Goal: Book appointment/travel/reservation

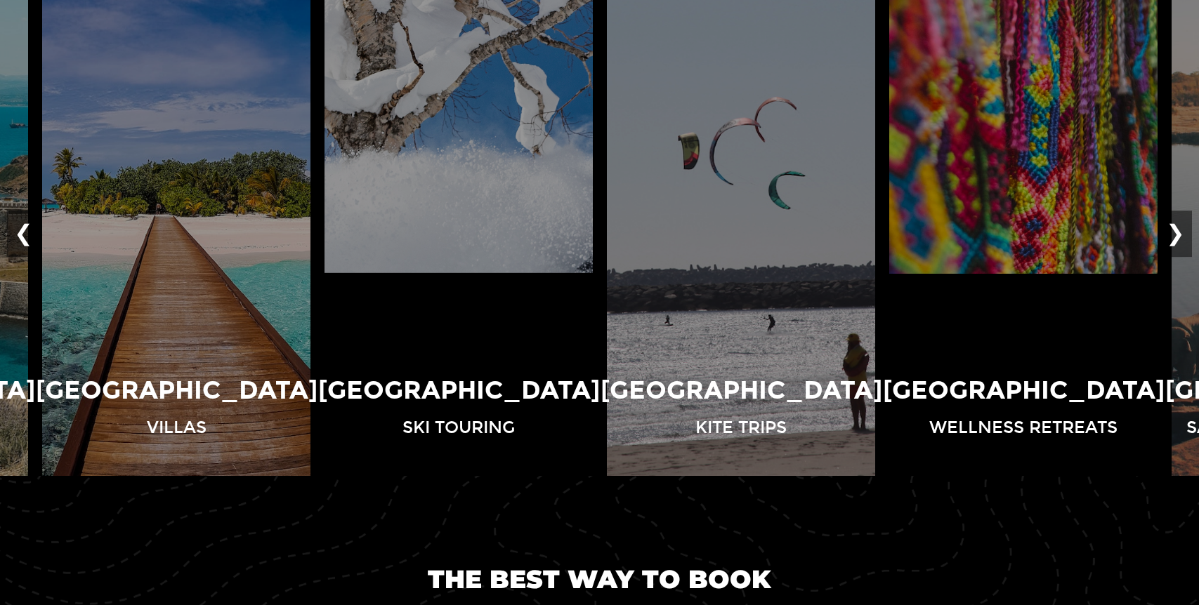
scroll to position [1058, 0]
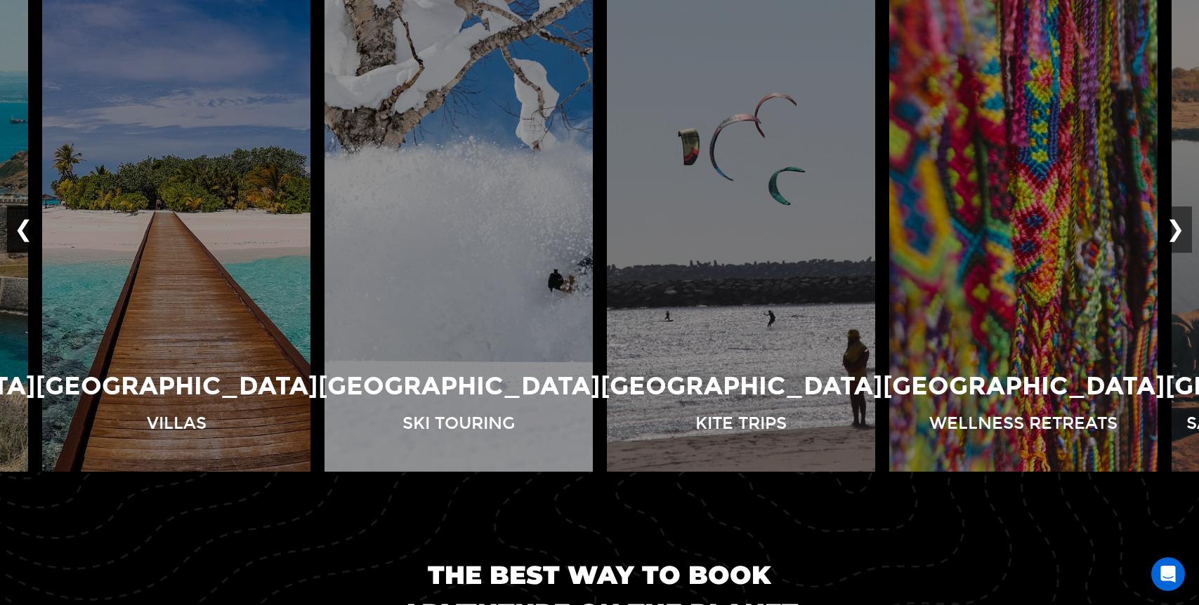
click at [21, 226] on button "❮" at bounding box center [23, 229] width 33 height 46
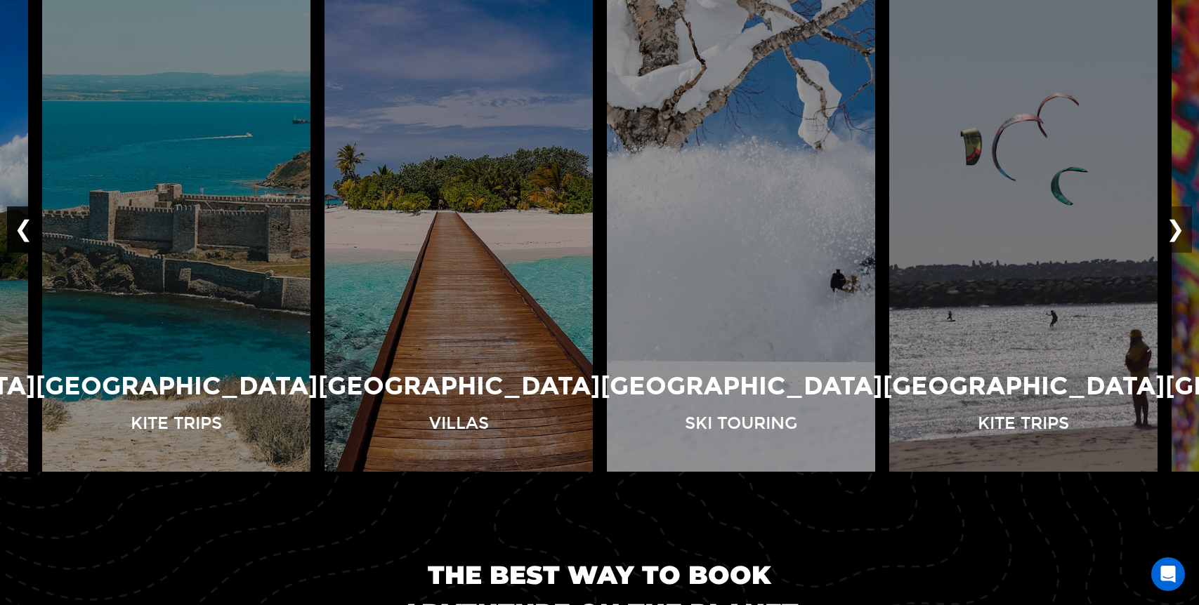
click at [21, 226] on button "❮" at bounding box center [23, 229] width 33 height 46
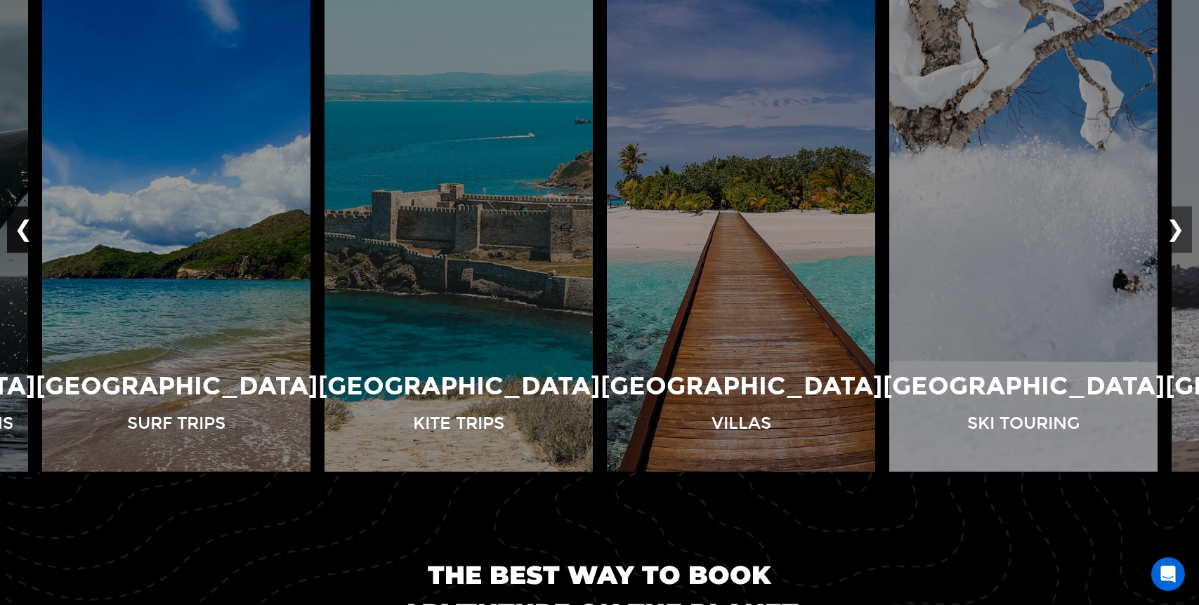
click at [21, 226] on button "❮" at bounding box center [23, 229] width 33 height 46
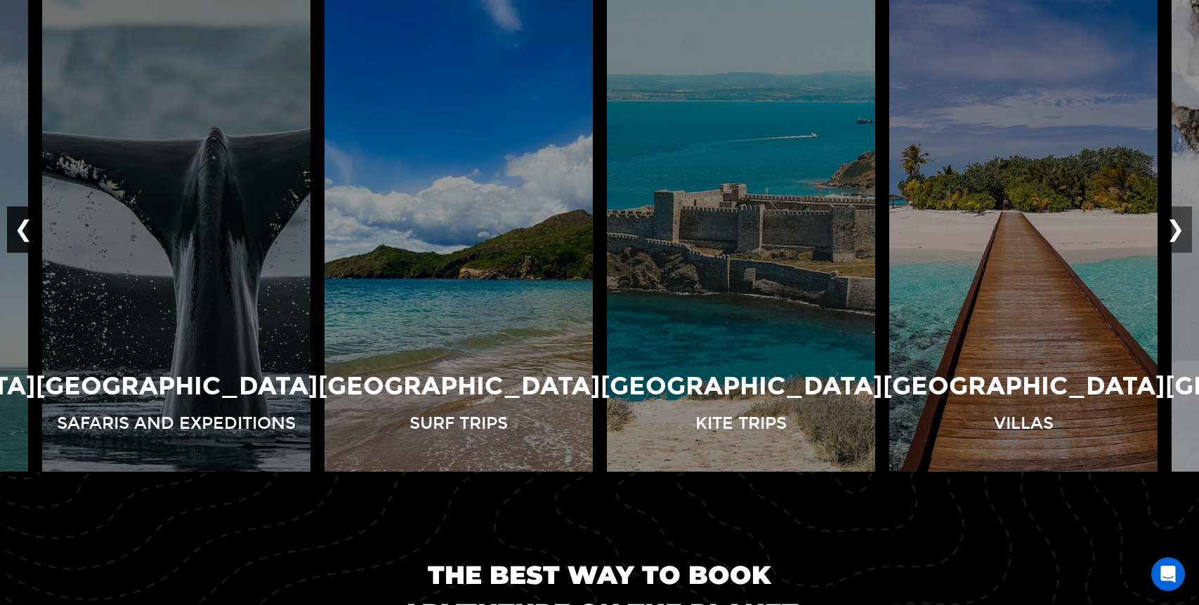
click at [21, 226] on button "❮" at bounding box center [23, 229] width 33 height 46
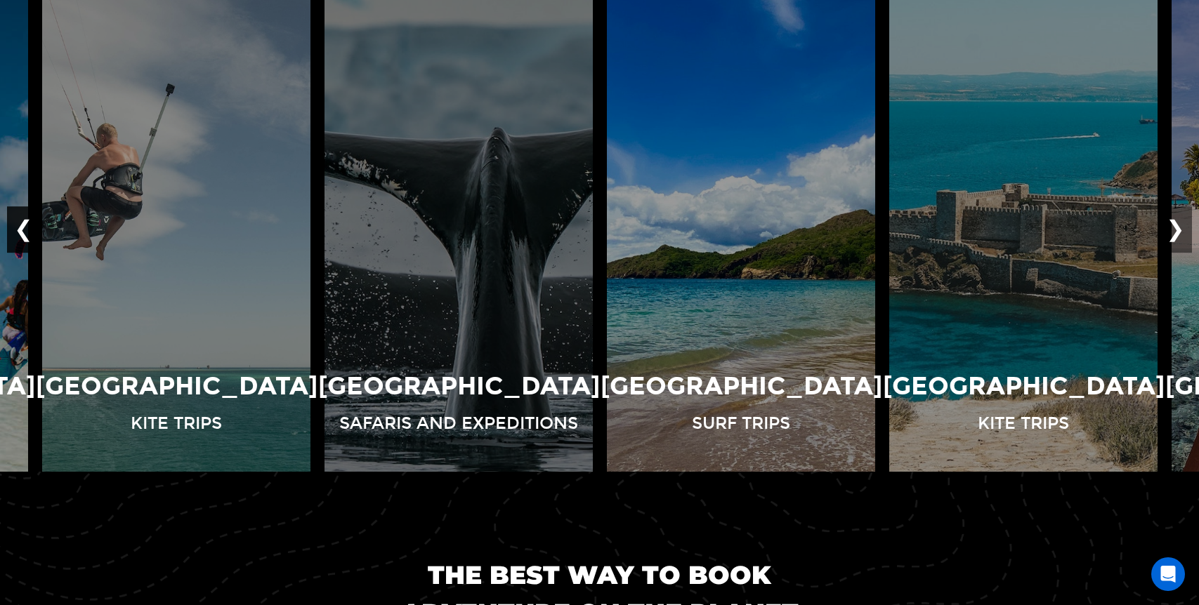
click at [21, 226] on button "❮" at bounding box center [23, 229] width 33 height 46
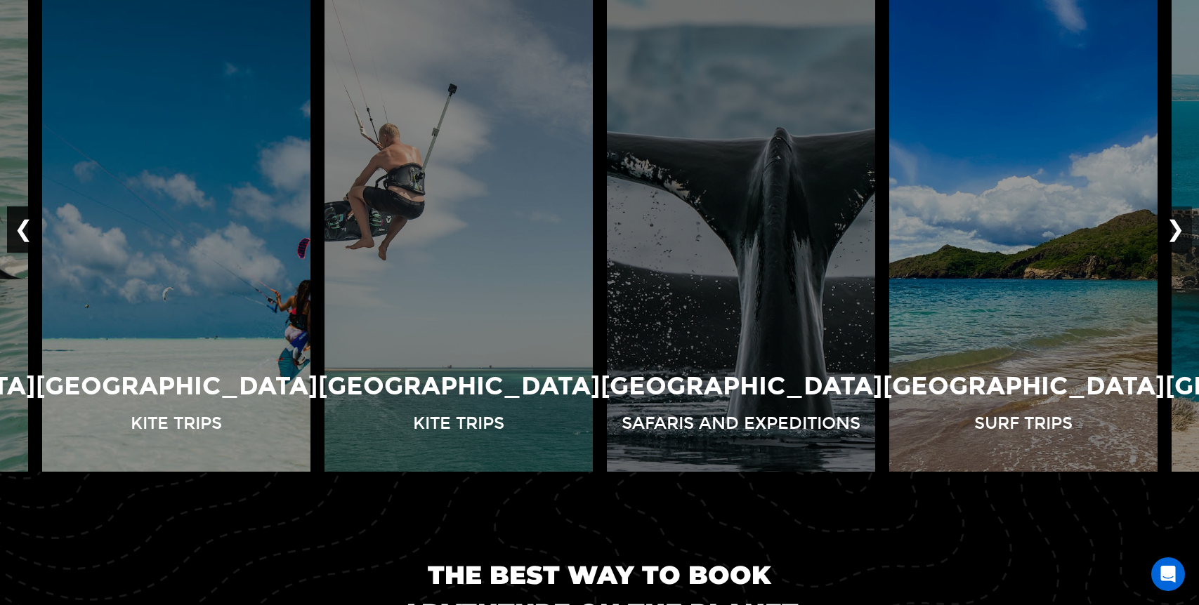
click at [21, 227] on button "❮" at bounding box center [23, 229] width 33 height 46
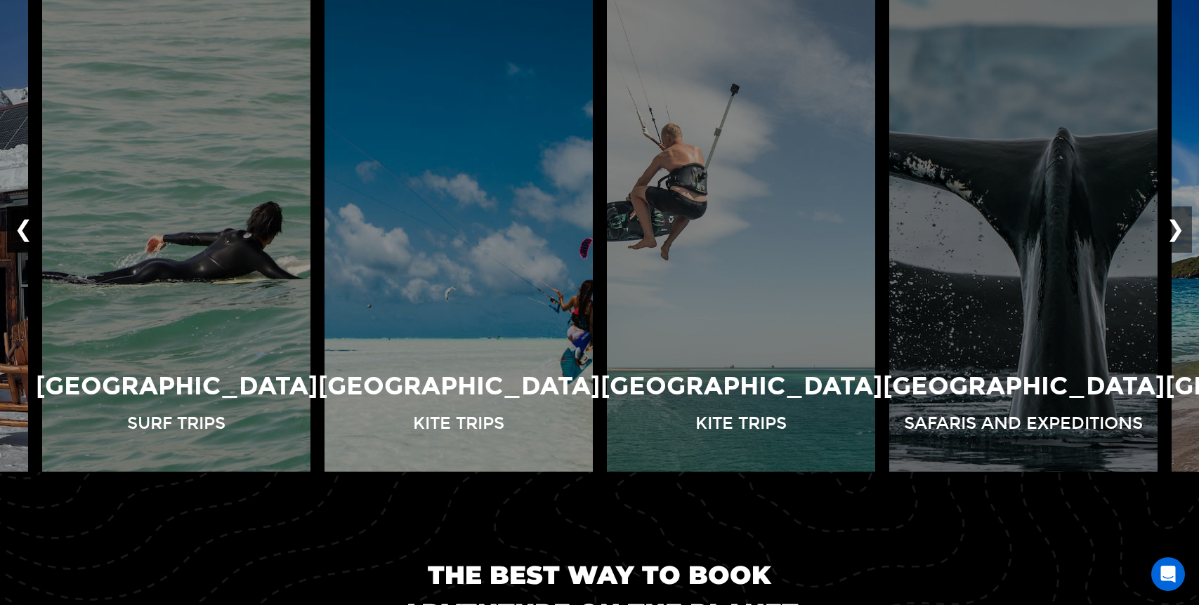
click at [21, 227] on button "❮" at bounding box center [23, 229] width 33 height 46
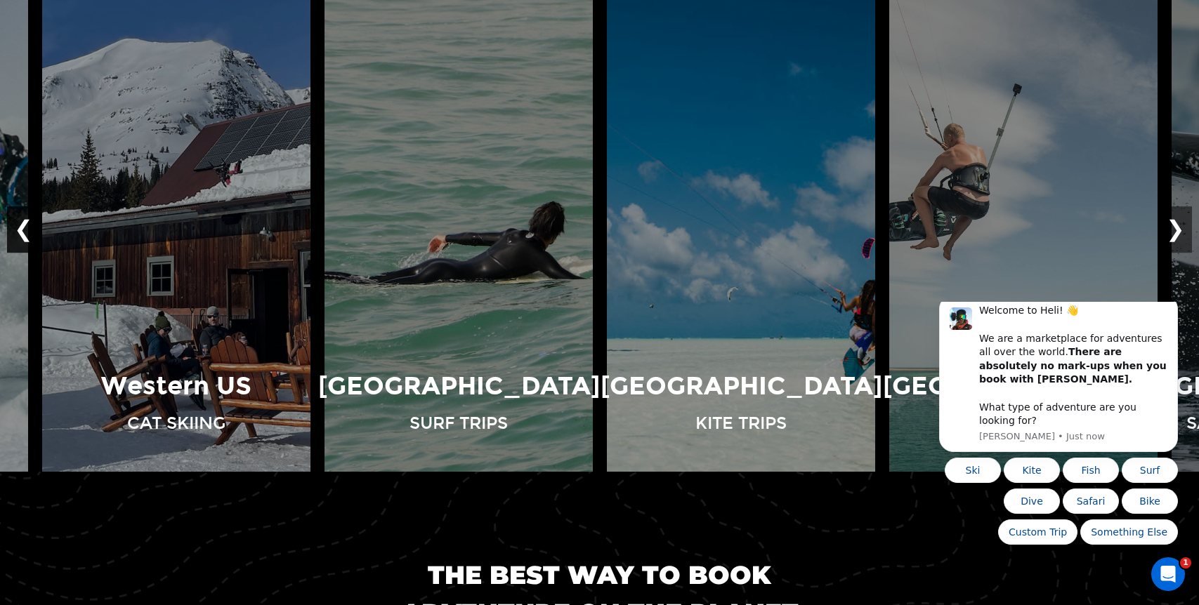
scroll to position [0, 0]
click at [21, 227] on button "❮" at bounding box center [23, 229] width 33 height 46
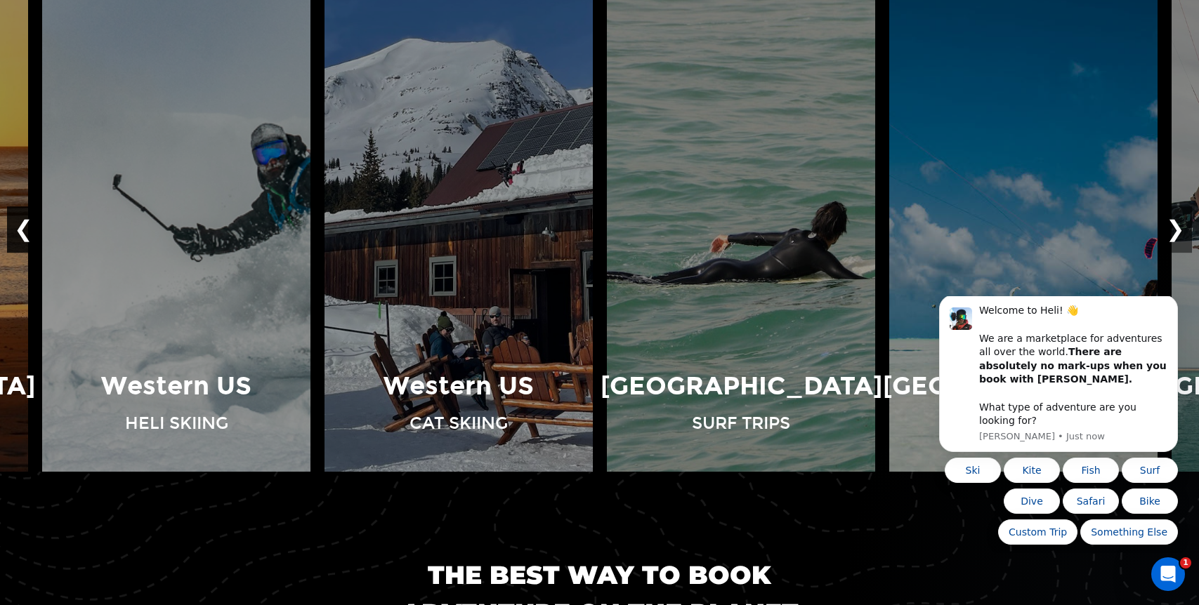
click at [21, 227] on button "❮" at bounding box center [23, 229] width 33 height 46
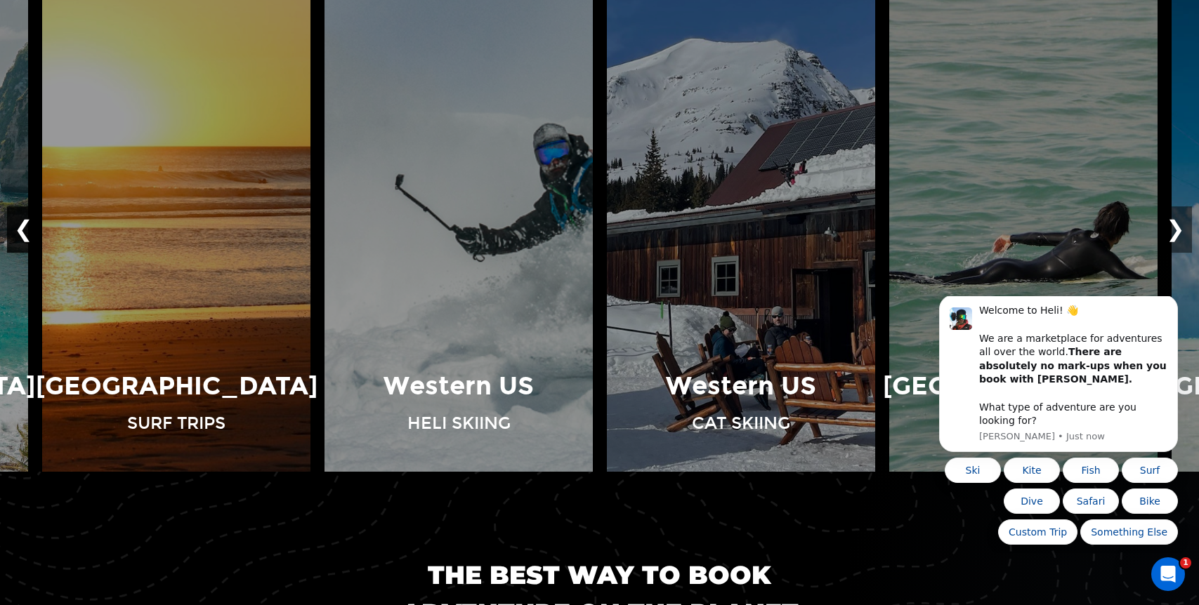
click at [21, 227] on button "❮" at bounding box center [23, 229] width 33 height 46
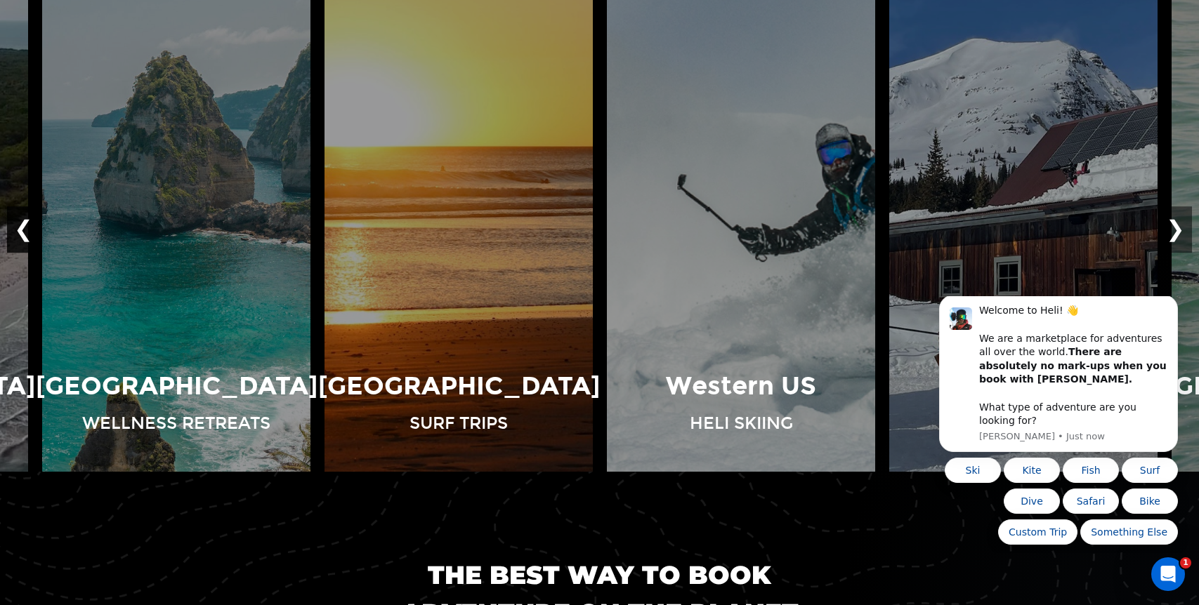
click at [21, 227] on button "❮" at bounding box center [23, 229] width 33 height 46
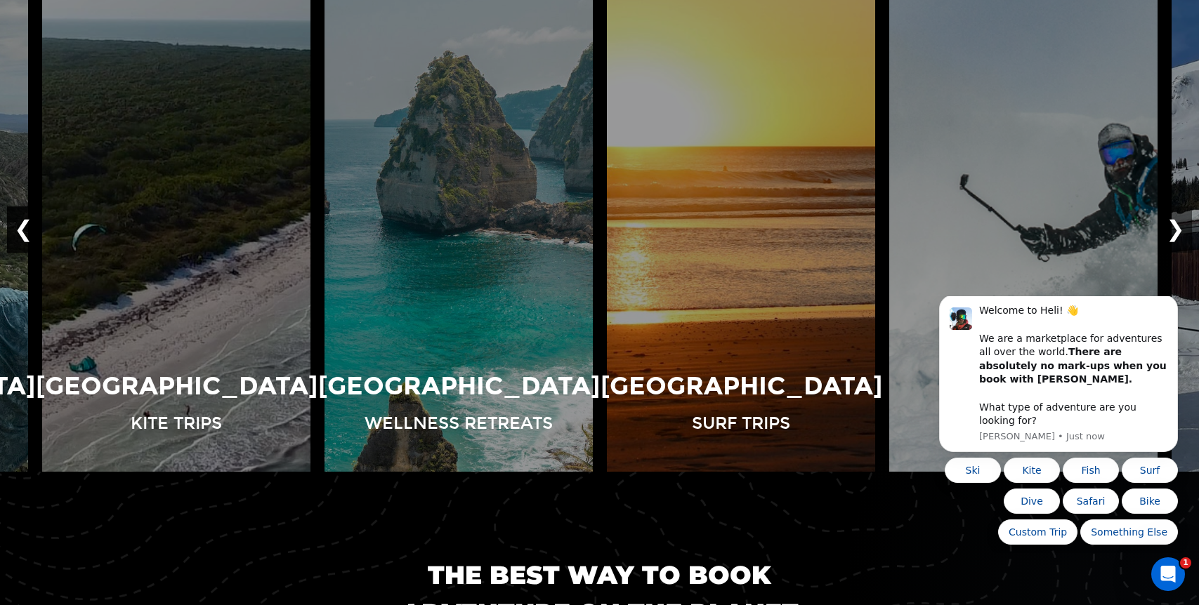
click at [21, 227] on button "❮" at bounding box center [23, 229] width 33 height 46
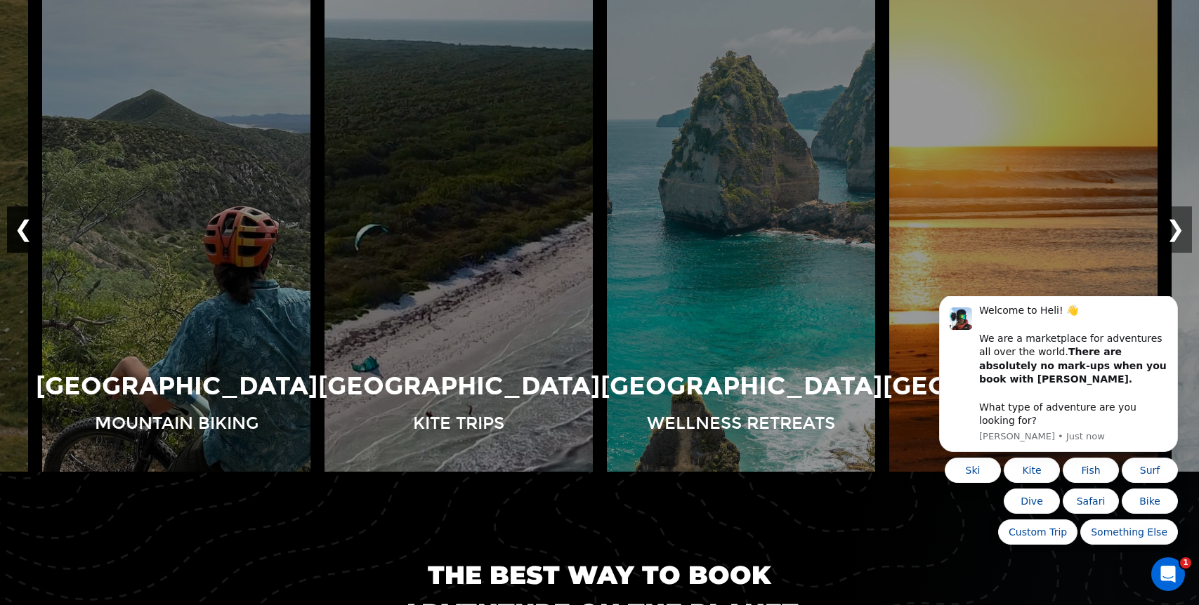
click at [21, 227] on button "❮" at bounding box center [23, 229] width 33 height 46
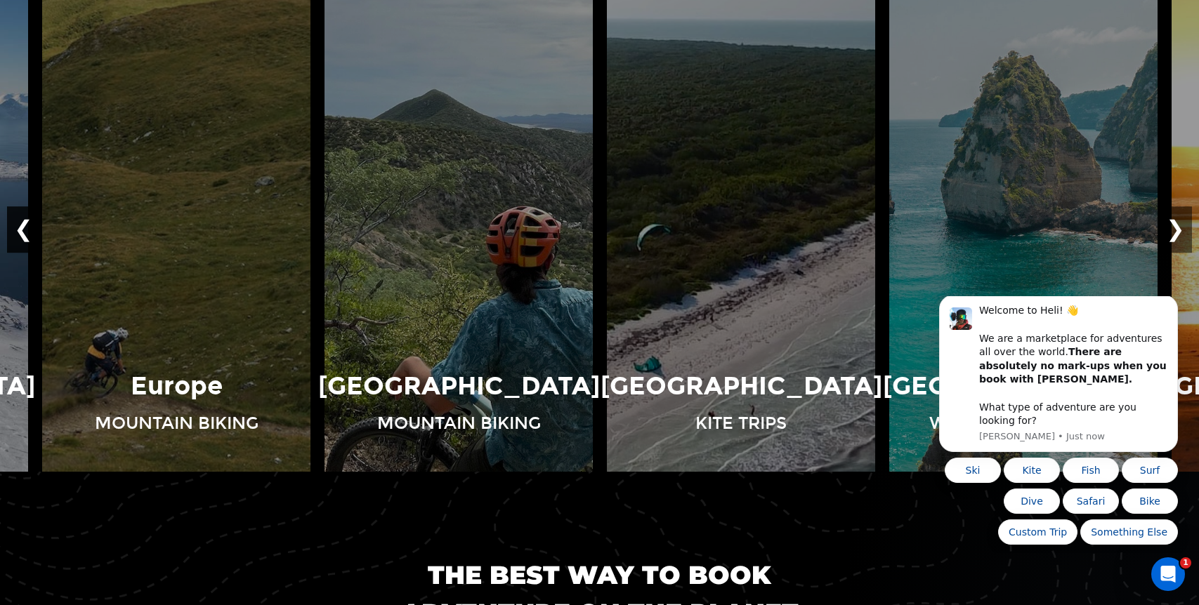
click at [21, 227] on button "❮" at bounding box center [23, 229] width 33 height 46
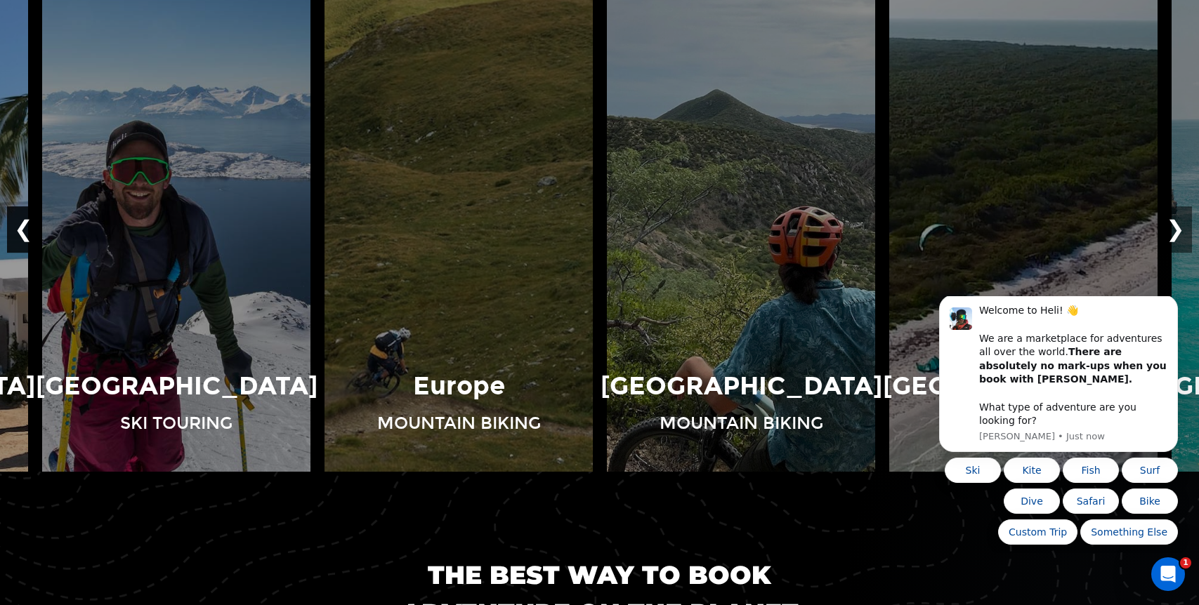
click at [21, 227] on button "❮" at bounding box center [23, 229] width 33 height 46
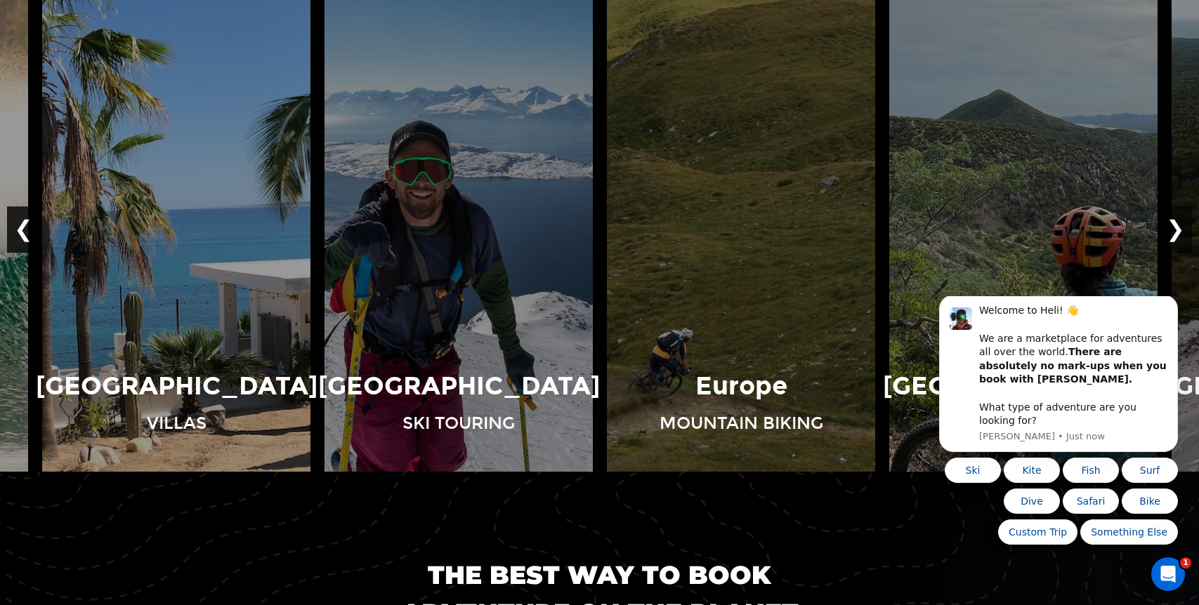
click at [21, 227] on button "❮" at bounding box center [23, 229] width 33 height 46
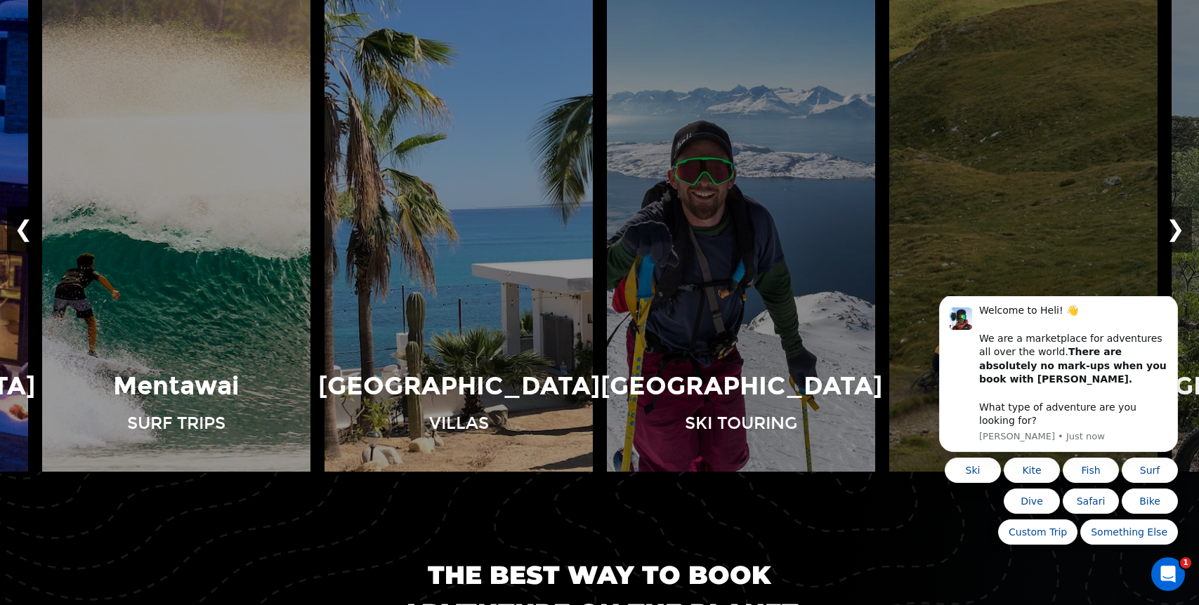
click at [21, 227] on button "❮" at bounding box center [23, 229] width 33 height 46
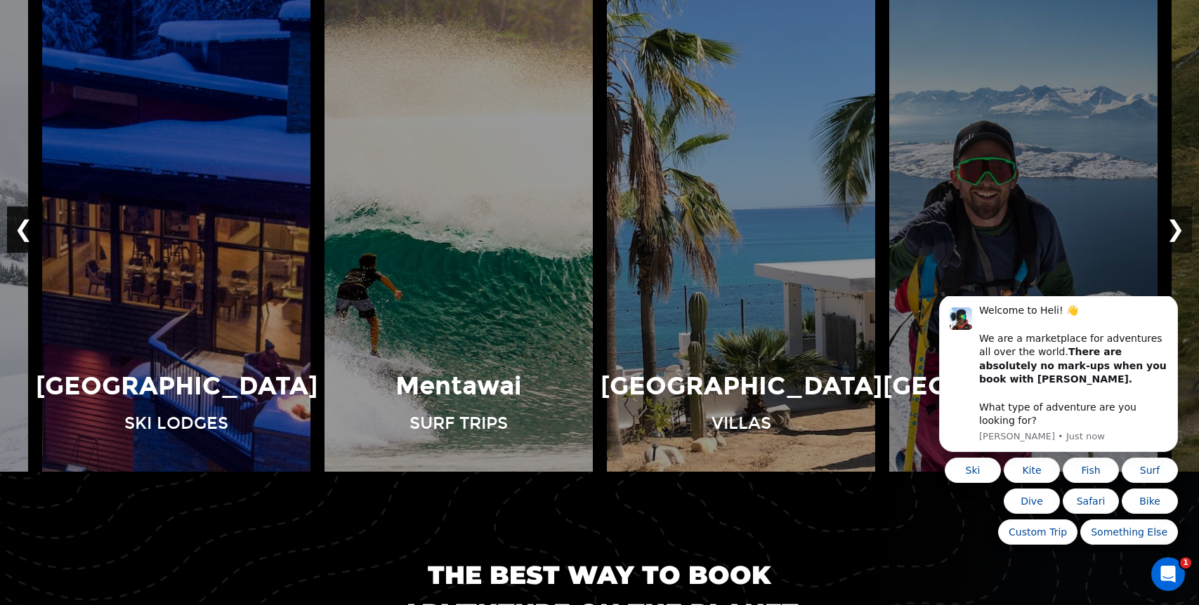
click at [21, 227] on button "❮" at bounding box center [23, 229] width 33 height 46
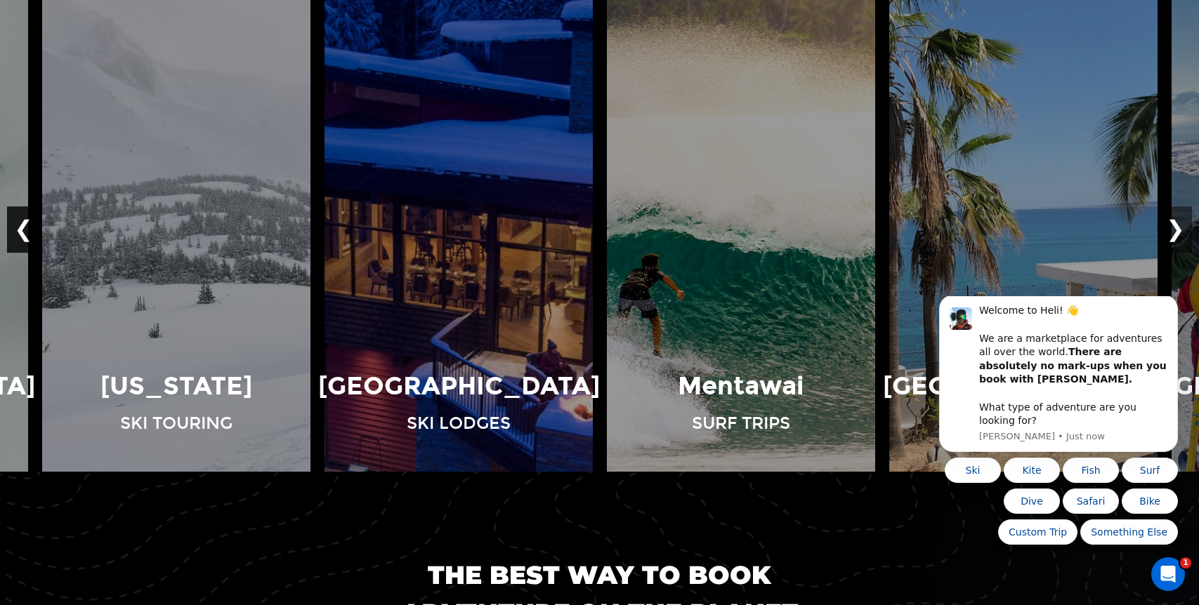
click at [21, 227] on button "❮" at bounding box center [23, 229] width 33 height 46
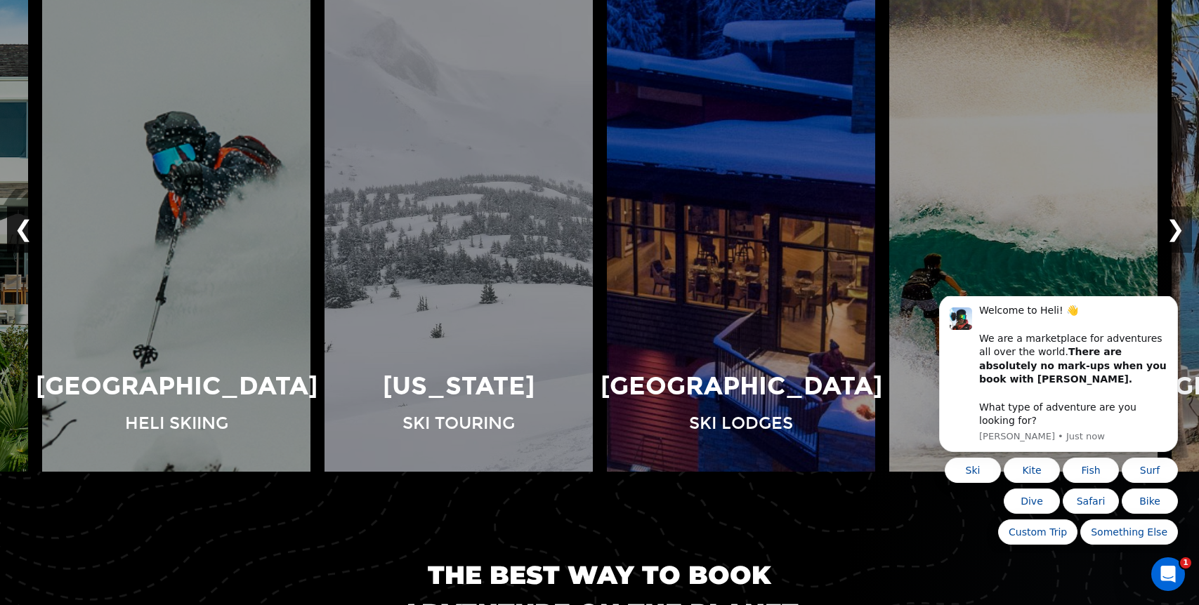
click at [21, 227] on button "❮" at bounding box center [23, 229] width 33 height 46
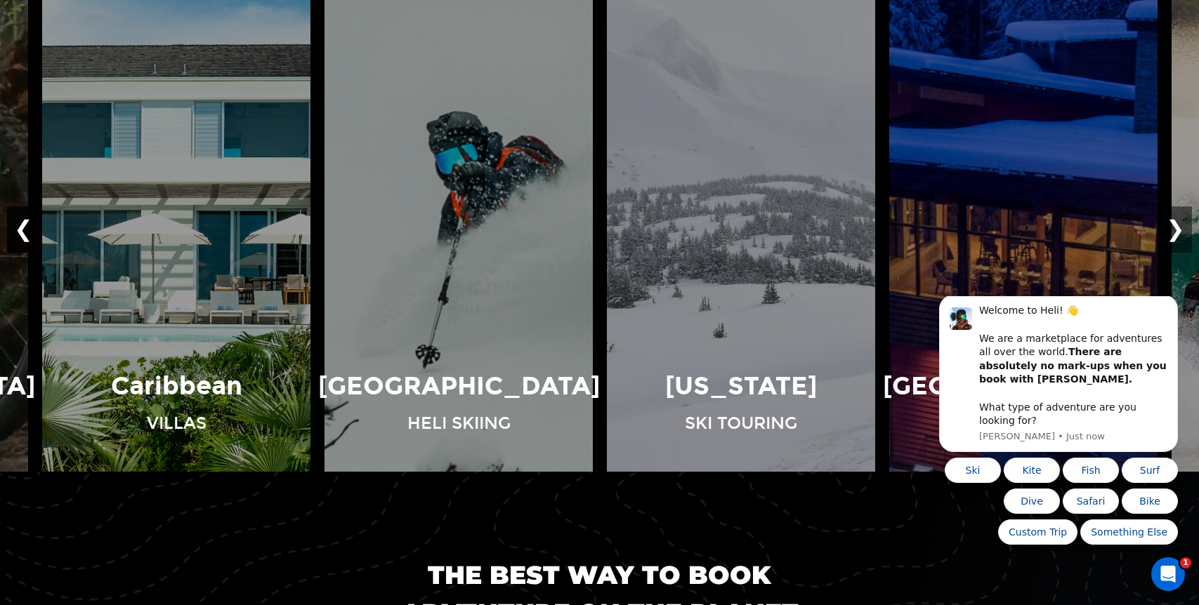
click at [21, 227] on button "❮" at bounding box center [23, 229] width 33 height 46
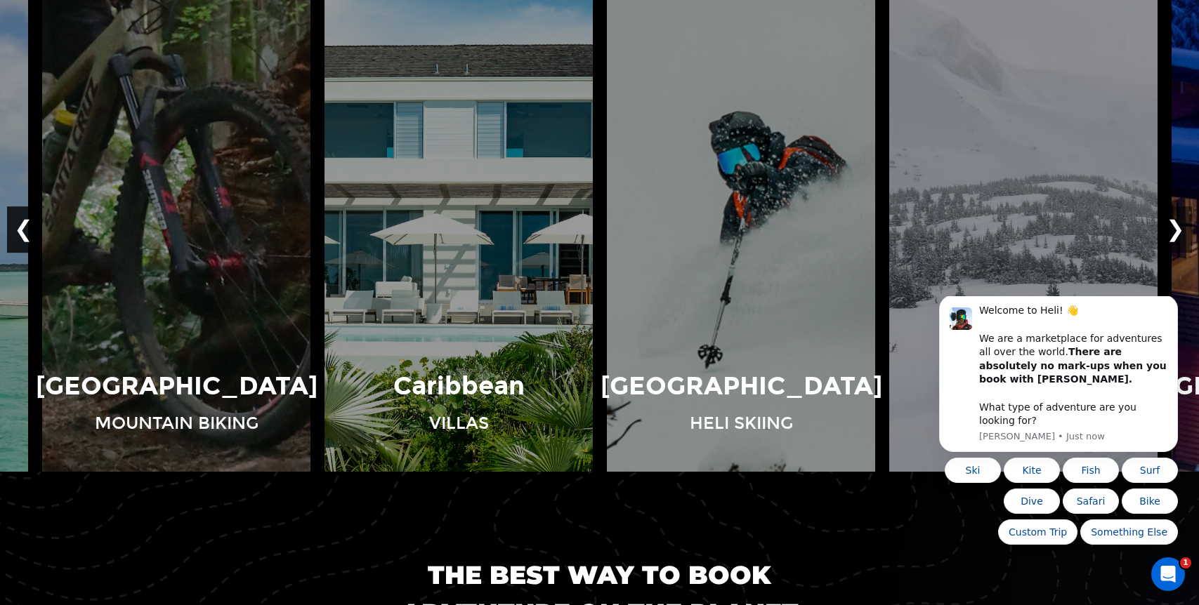
click at [21, 227] on button "❮" at bounding box center [23, 229] width 33 height 46
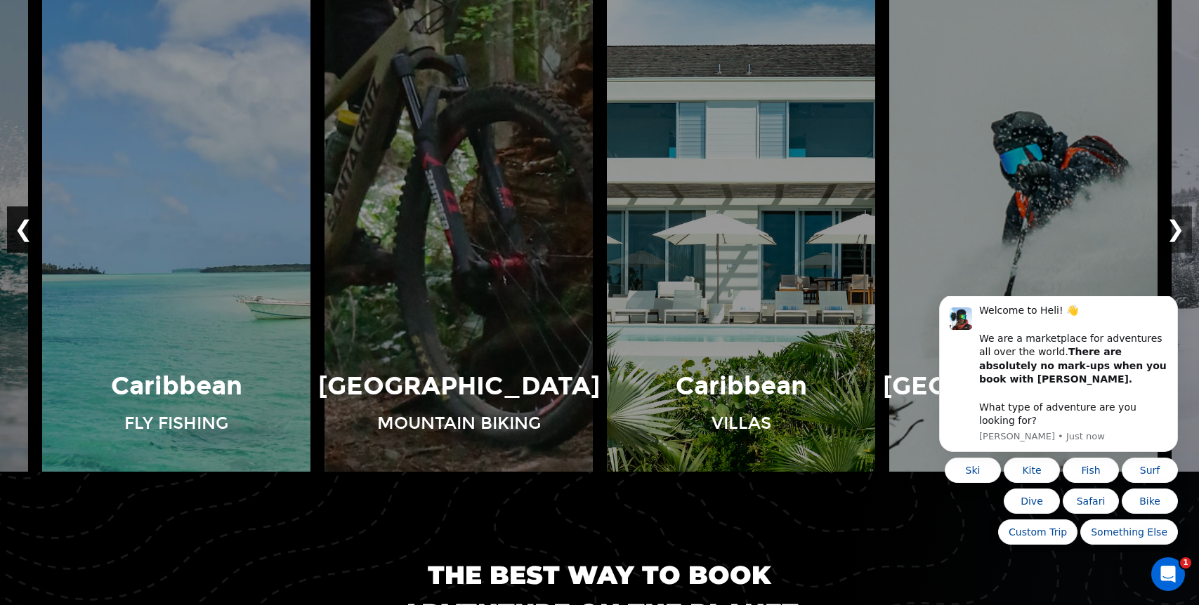
click at [21, 227] on button "❮" at bounding box center [23, 229] width 33 height 46
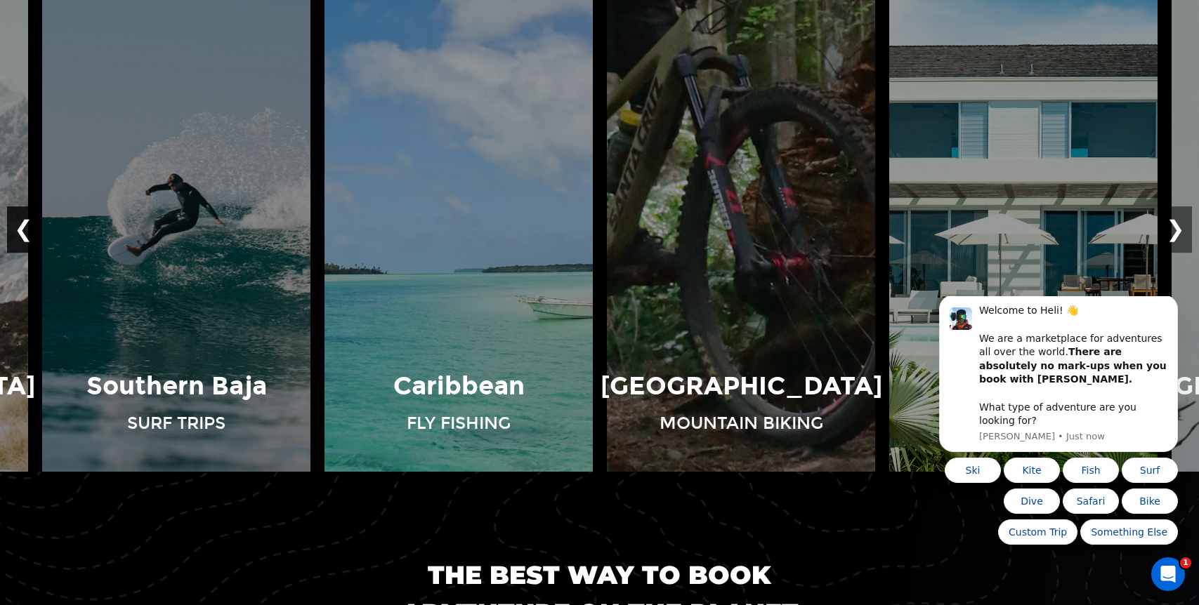
click at [21, 227] on button "❮" at bounding box center [23, 229] width 33 height 46
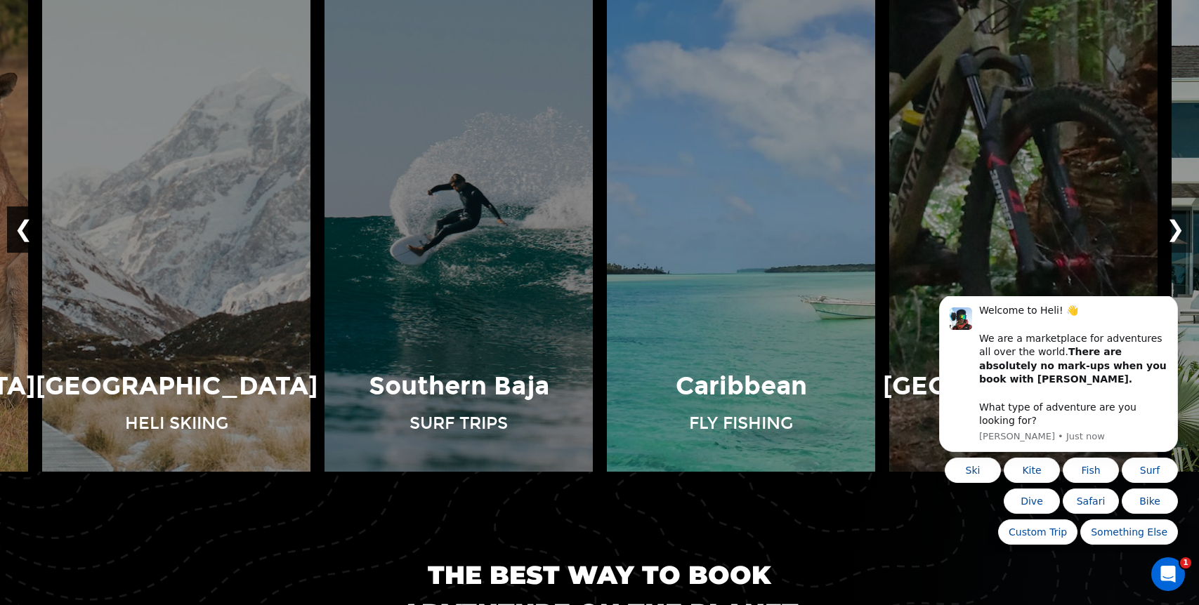
click at [21, 227] on button "❮" at bounding box center [23, 229] width 33 height 46
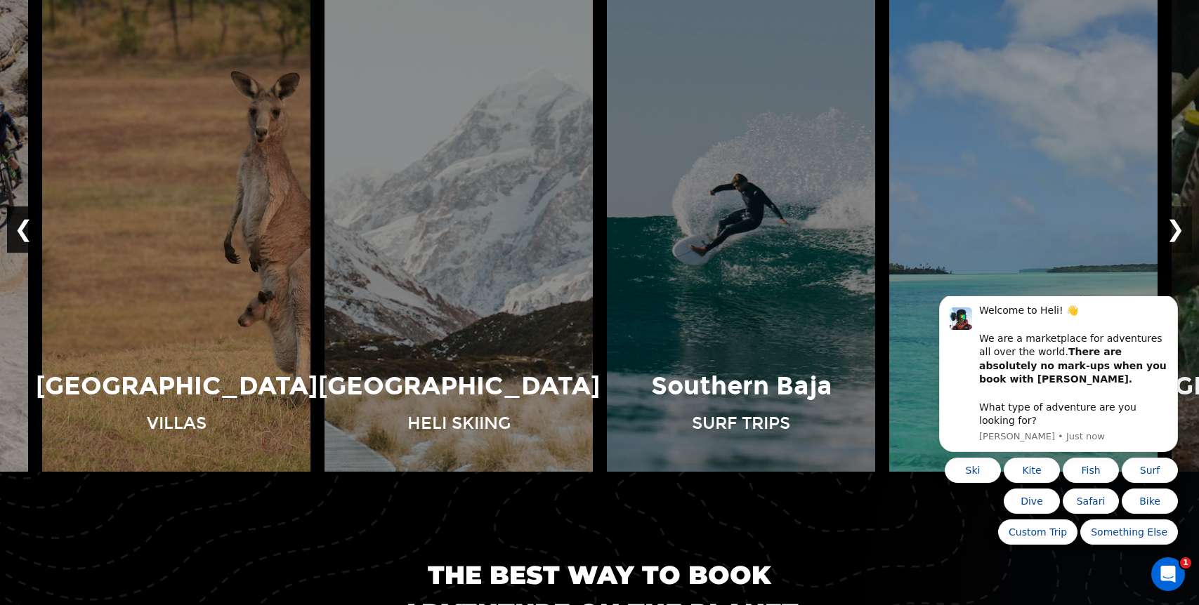
click at [21, 227] on button "❮" at bounding box center [23, 229] width 33 height 46
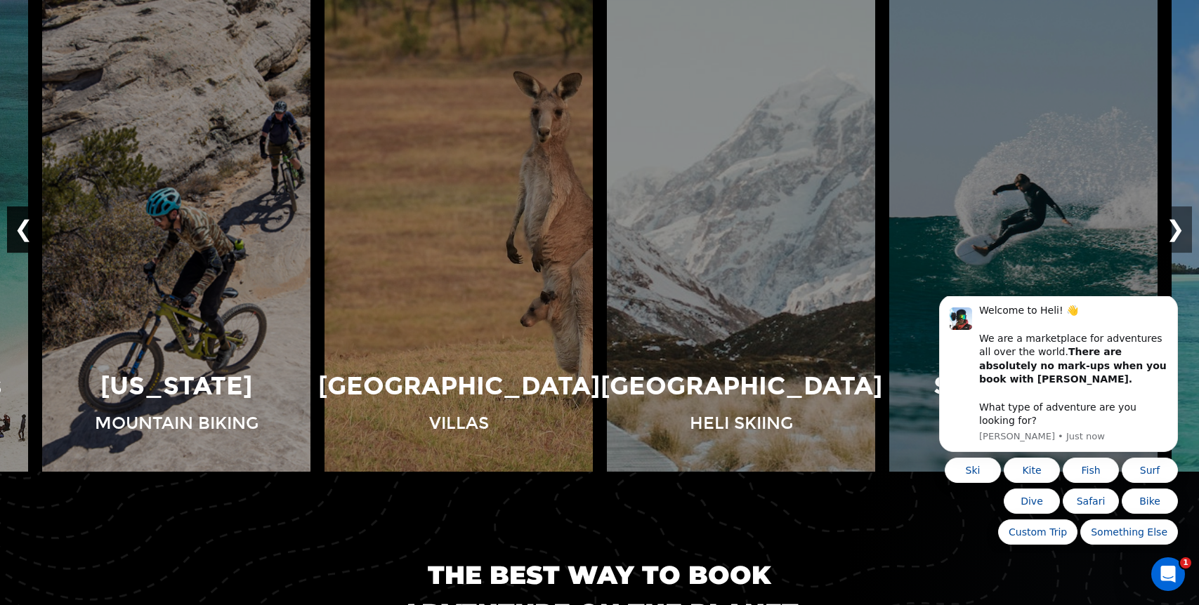
click at [21, 227] on button "❮" at bounding box center [23, 229] width 33 height 46
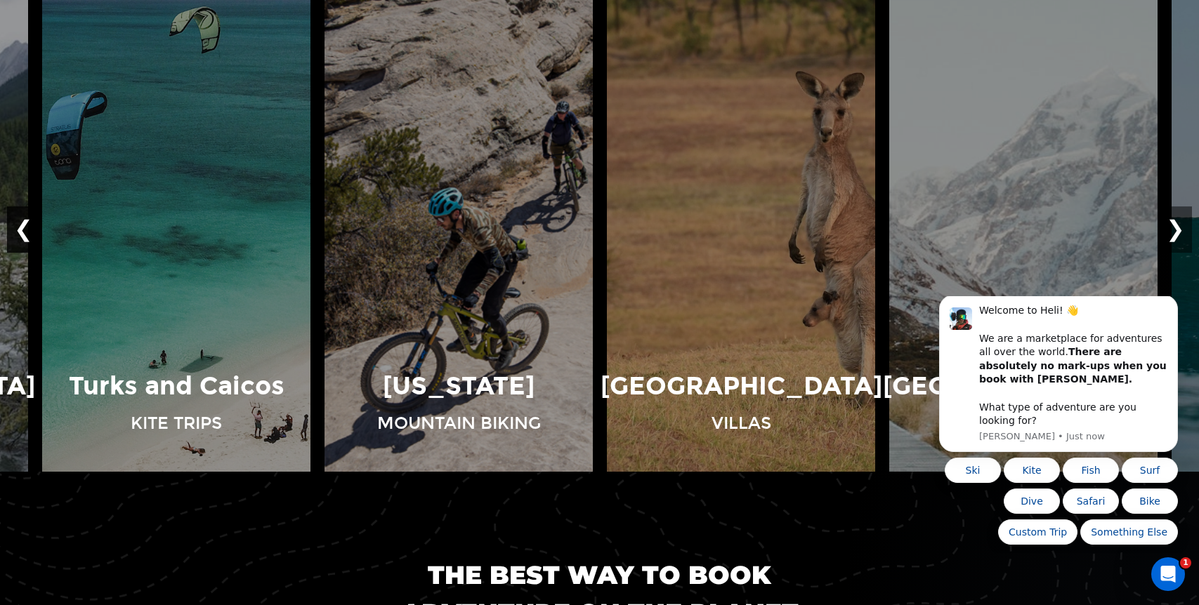
click at [21, 227] on button "❮" at bounding box center [23, 229] width 33 height 46
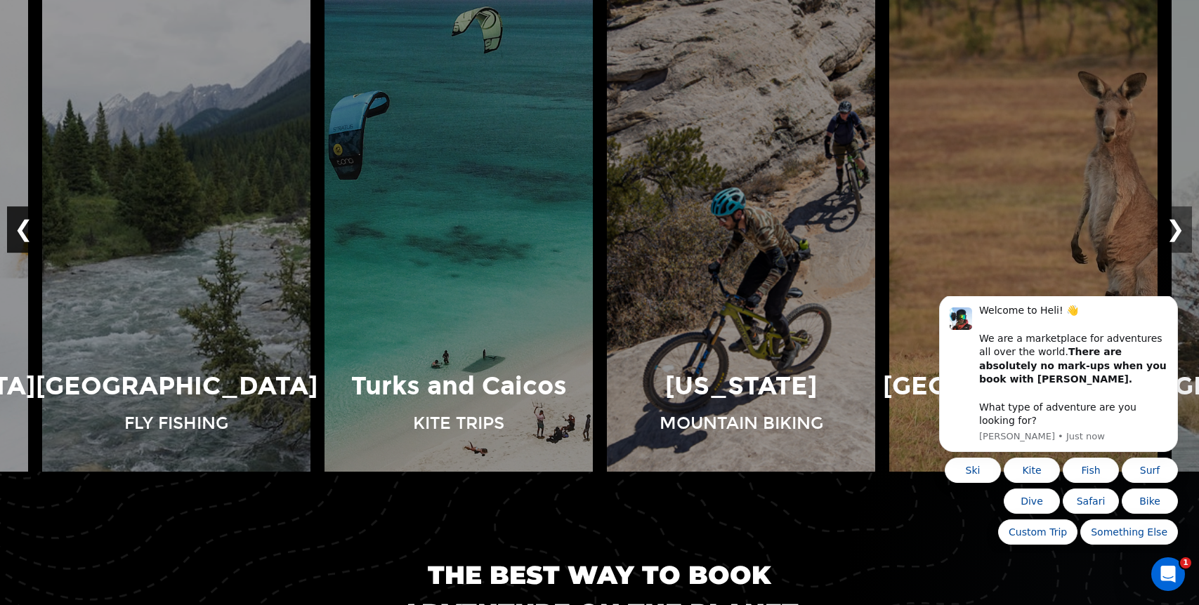
click at [21, 227] on button "❮" at bounding box center [23, 229] width 33 height 46
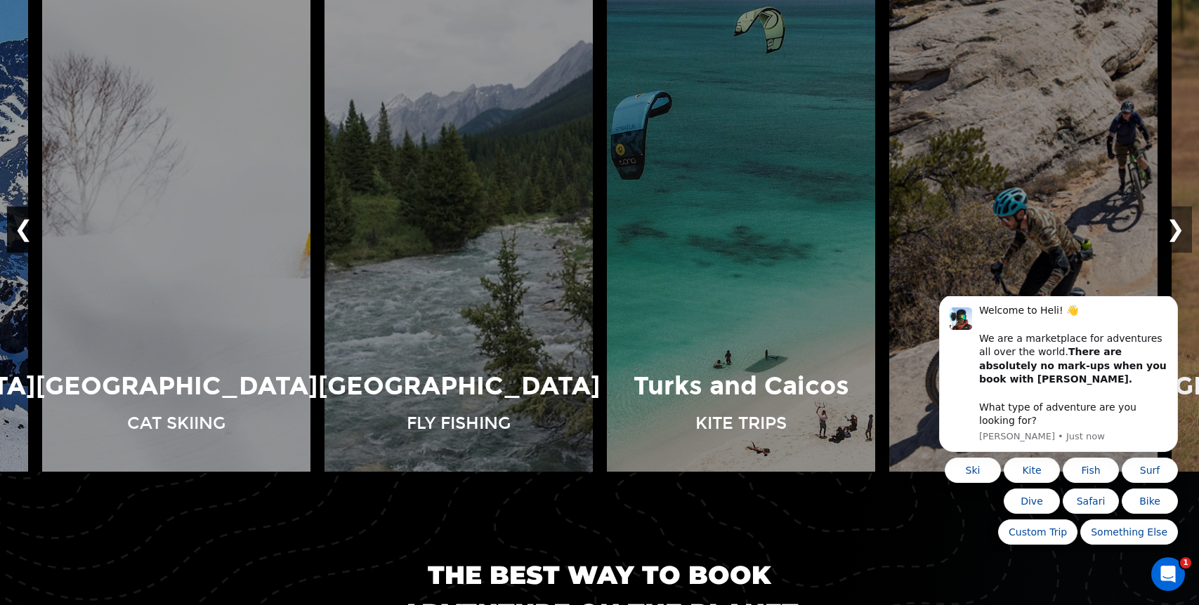
click at [21, 227] on button "❮" at bounding box center [23, 229] width 33 height 46
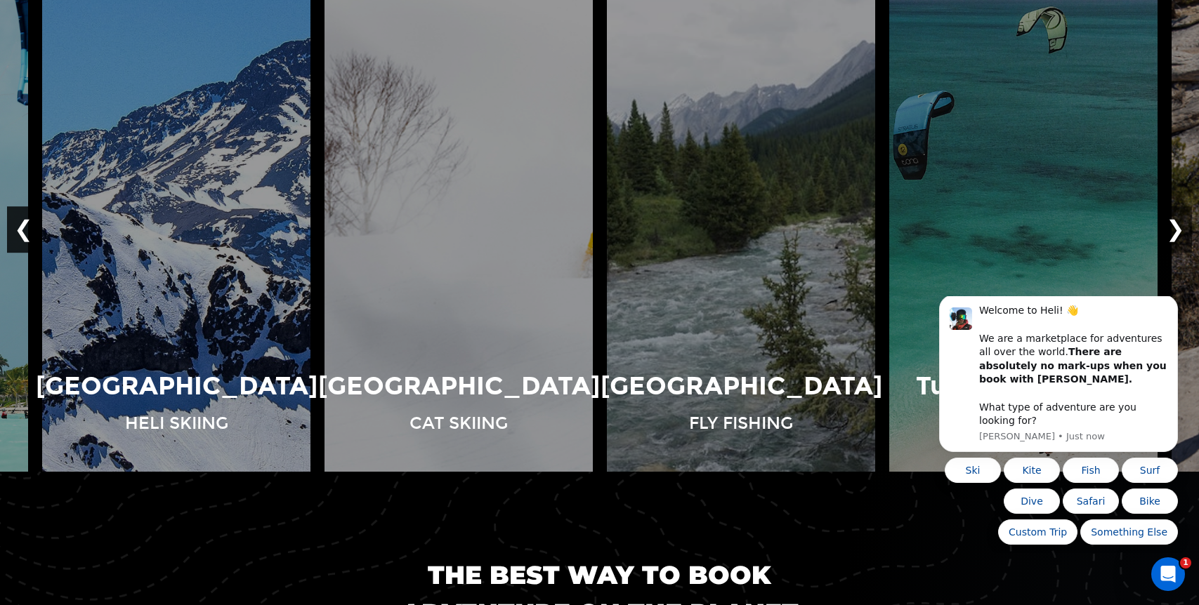
click at [21, 227] on button "❮" at bounding box center [23, 229] width 33 height 46
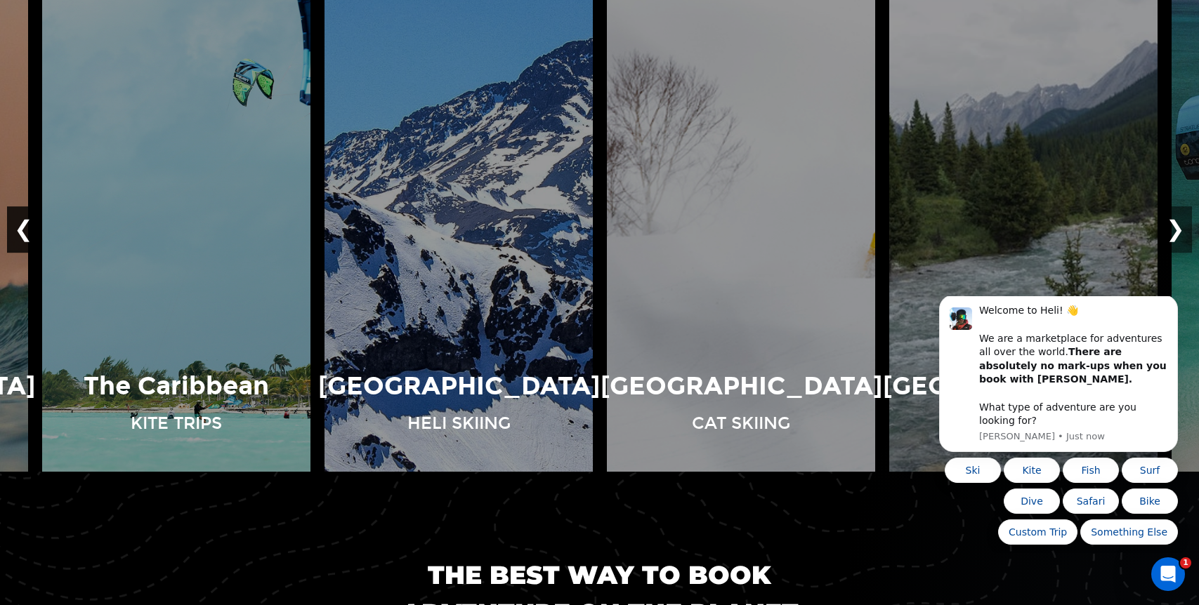
click at [21, 227] on button "❮" at bounding box center [23, 229] width 33 height 46
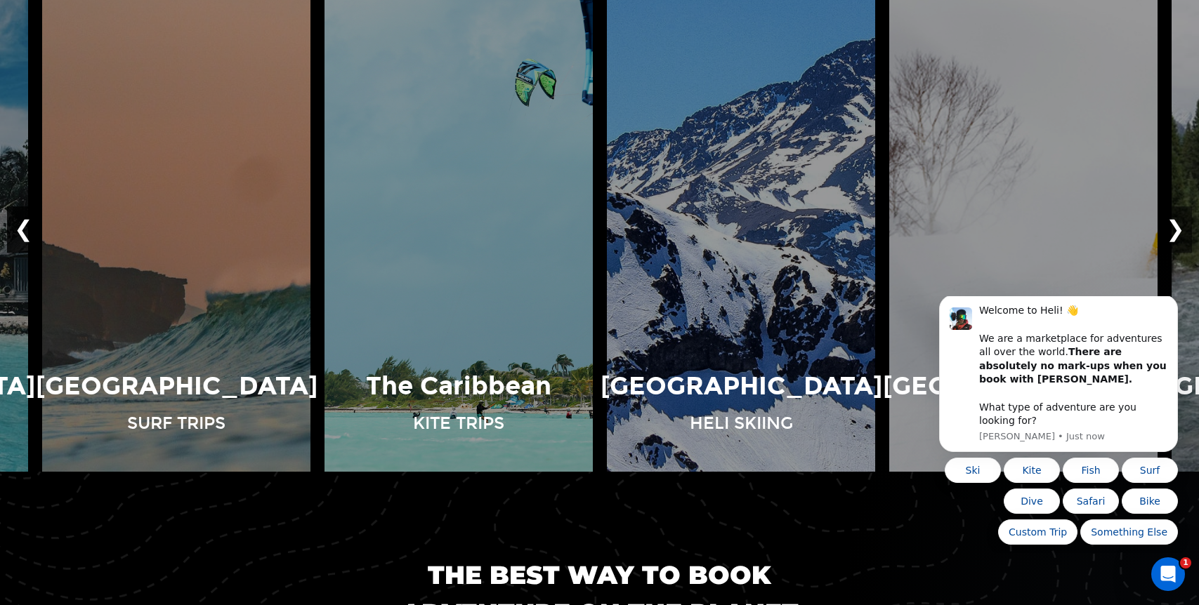
click at [21, 227] on button "❮" at bounding box center [23, 229] width 33 height 46
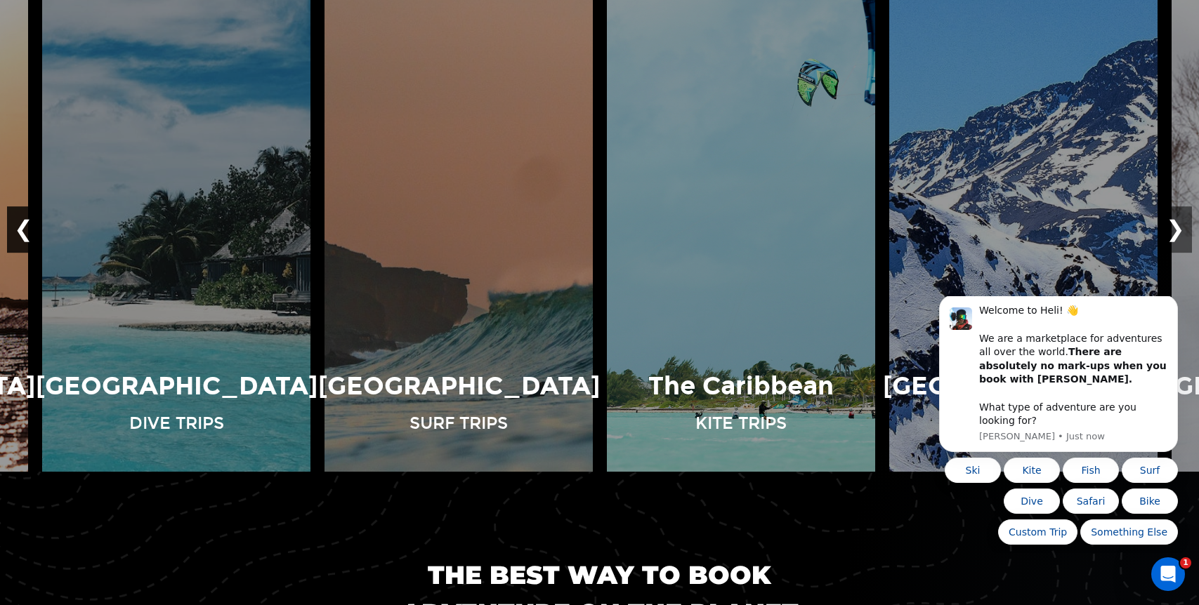
click at [21, 227] on button "❮" at bounding box center [23, 229] width 33 height 46
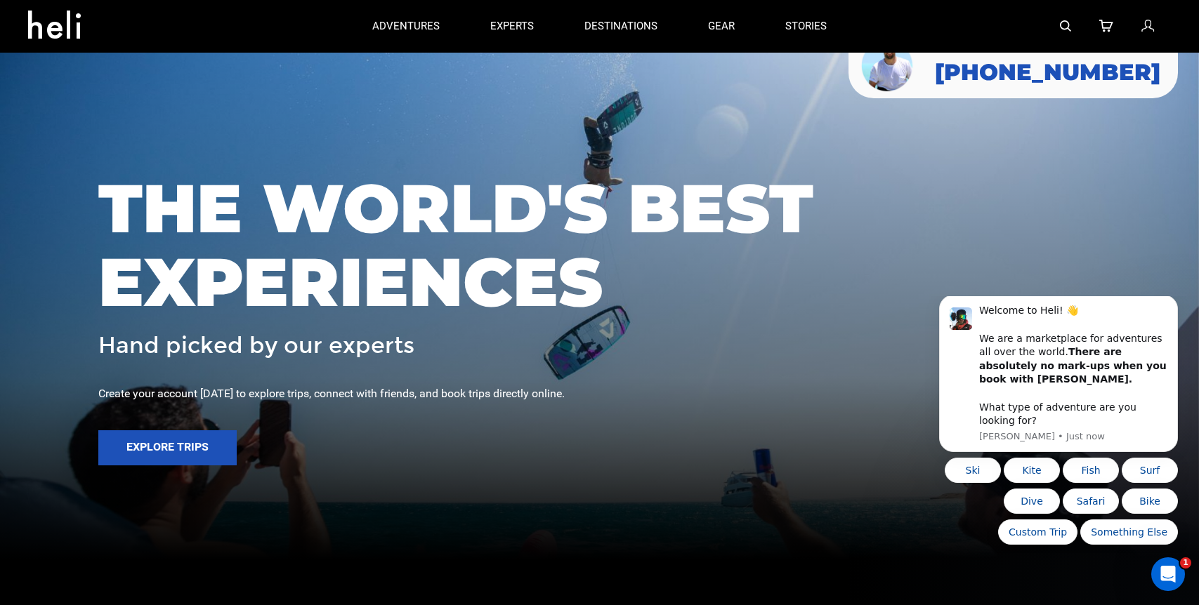
scroll to position [24, 0]
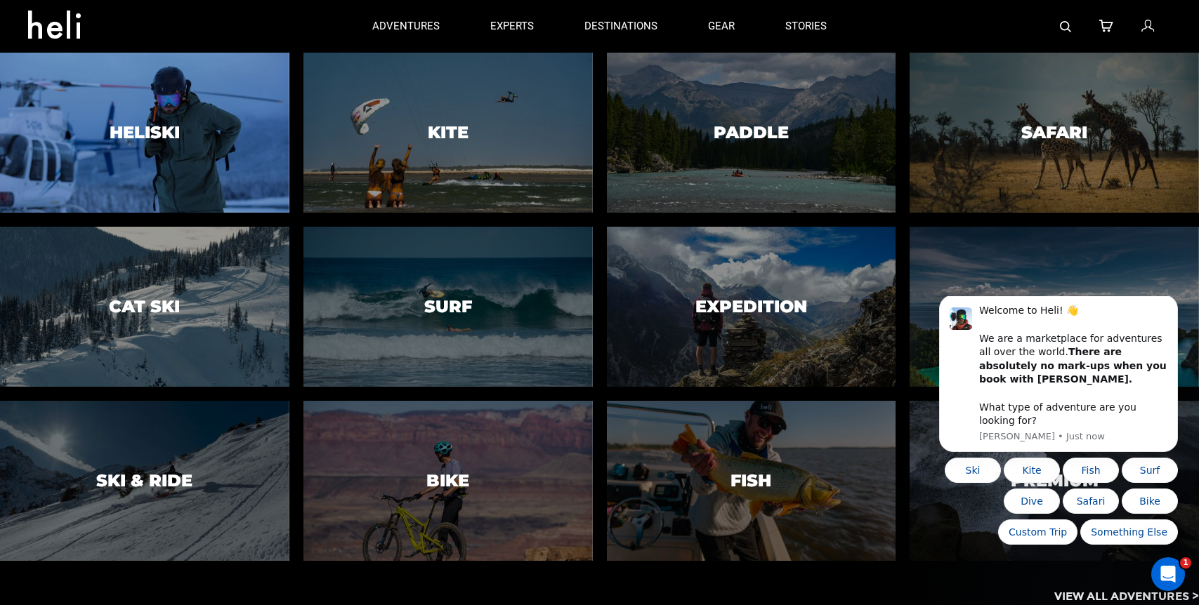
click at [164, 186] on div at bounding box center [144, 133] width 295 height 164
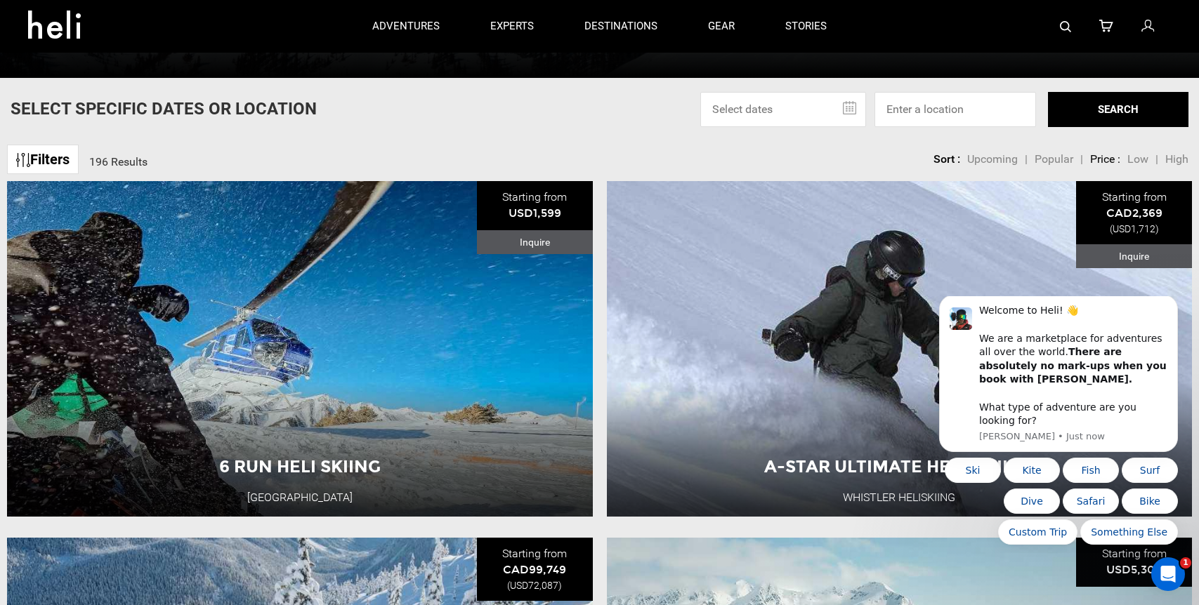
scroll to position [452, 0]
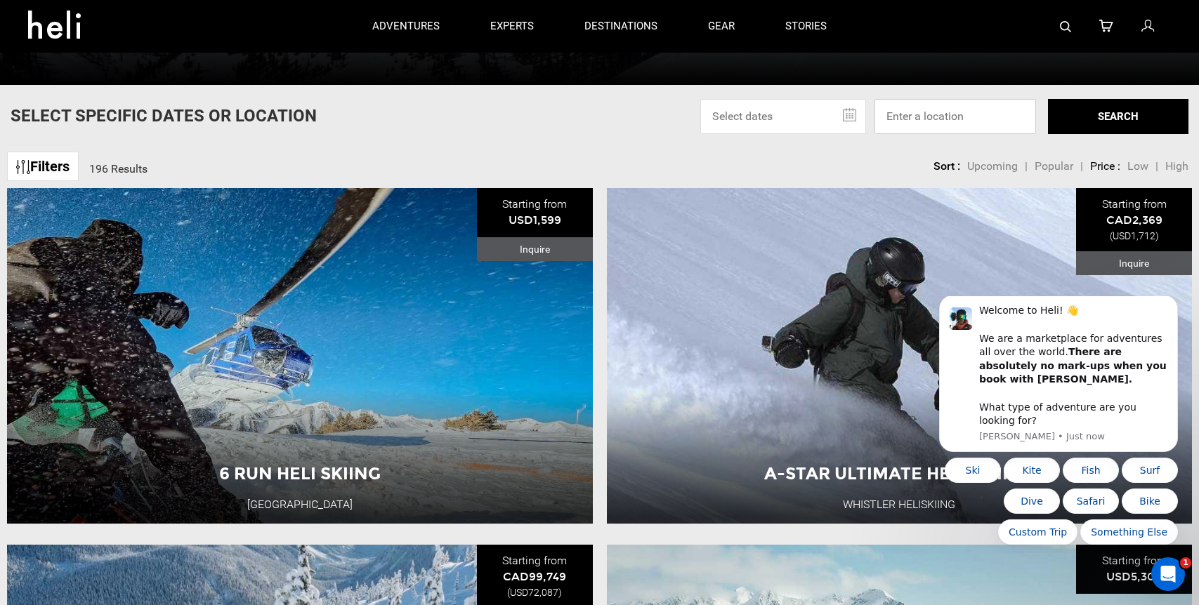
click at [937, 108] on input at bounding box center [955, 116] width 162 height 35
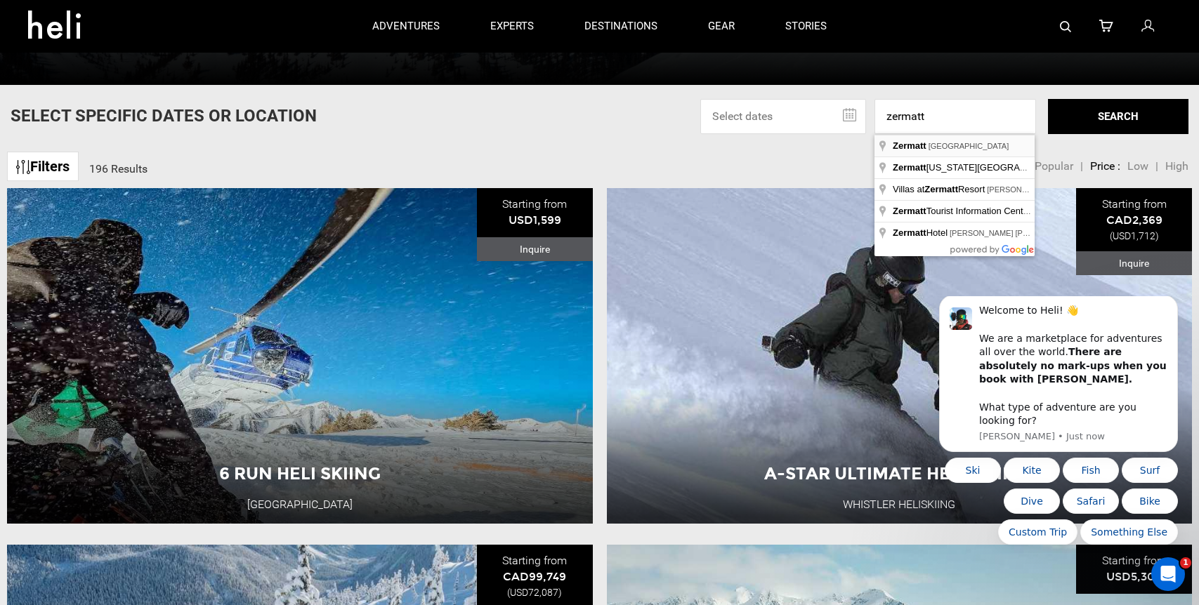
type input "[GEOGRAPHIC_DATA], [GEOGRAPHIC_DATA]"
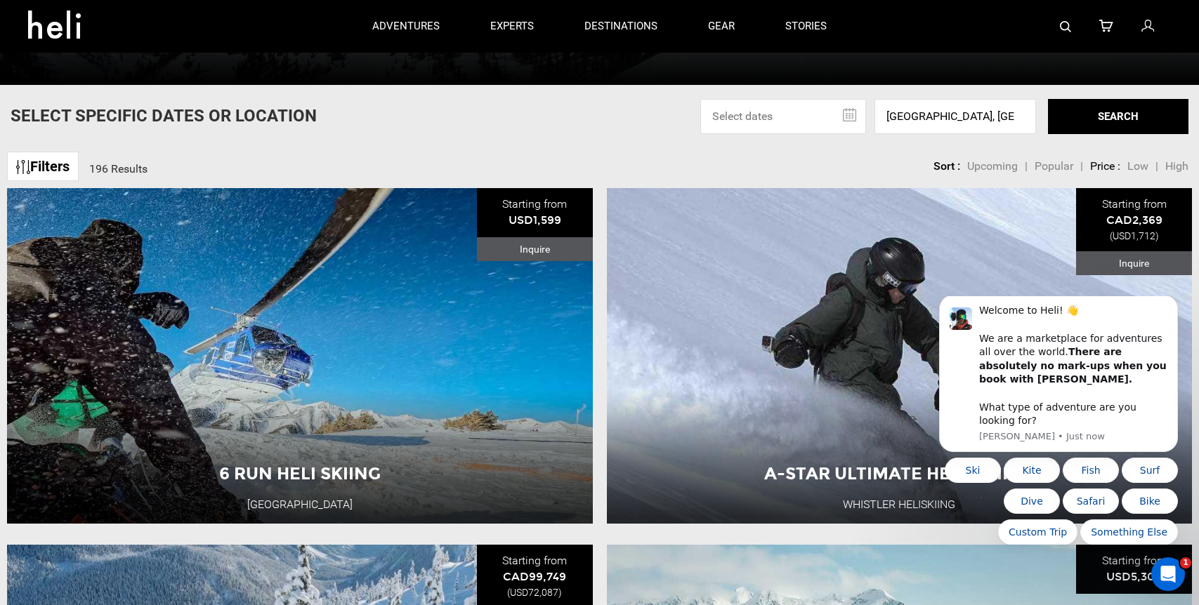
click at [1105, 118] on button "SEARCH" at bounding box center [1118, 116] width 140 height 35
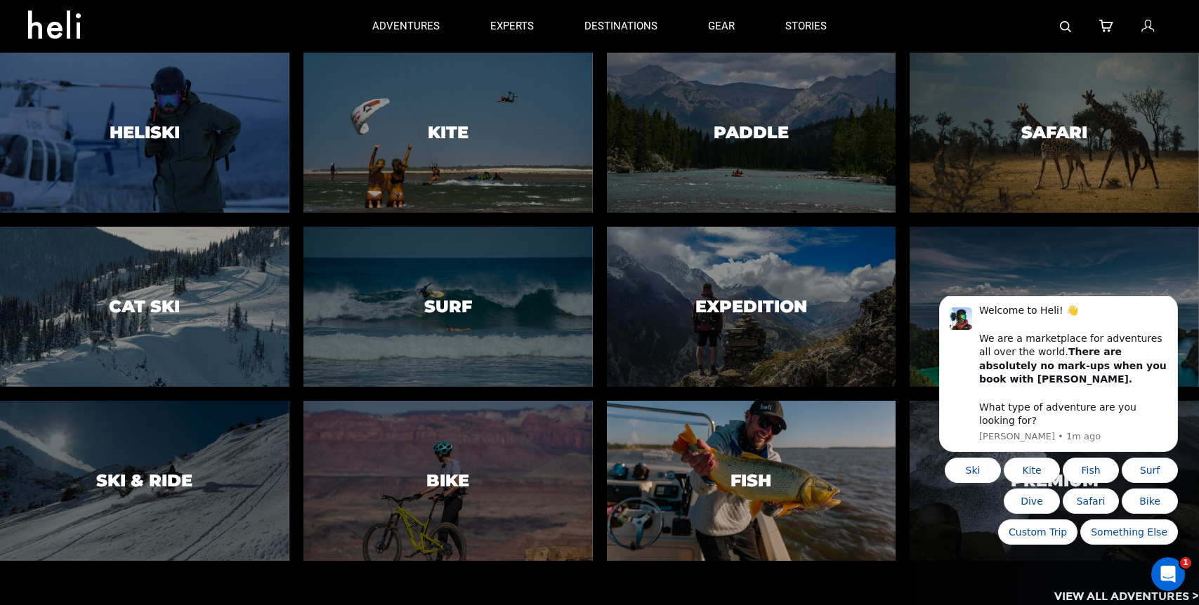
click at [770, 412] on div at bounding box center [750, 482] width 295 height 164
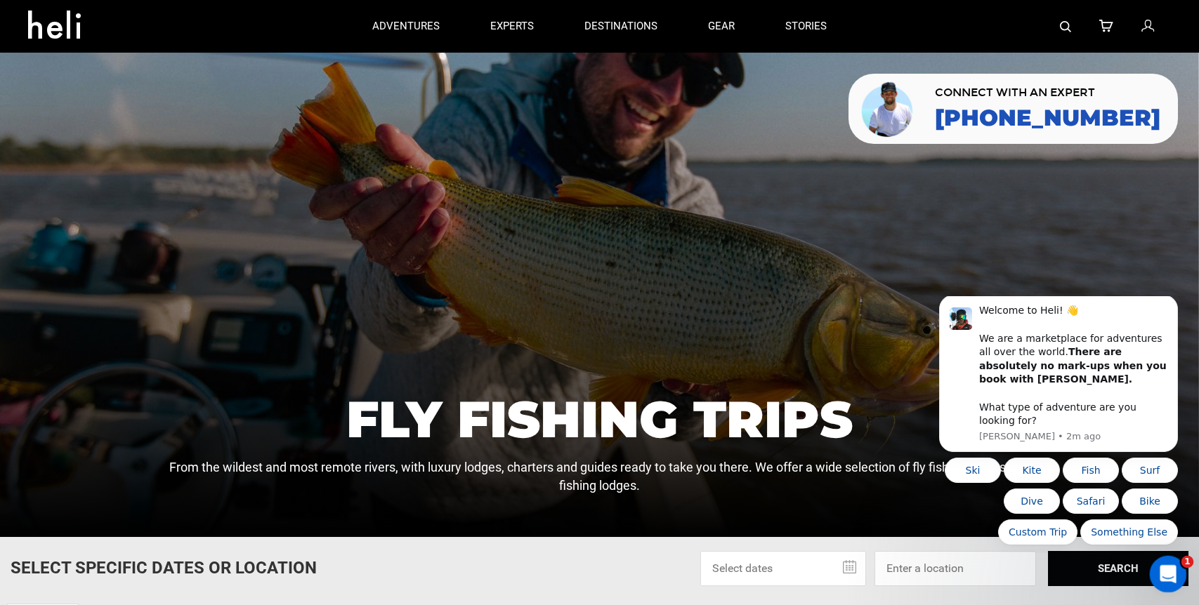
click at [1164, 577] on icon "Open Intercom Messenger" at bounding box center [1166, 572] width 23 height 23
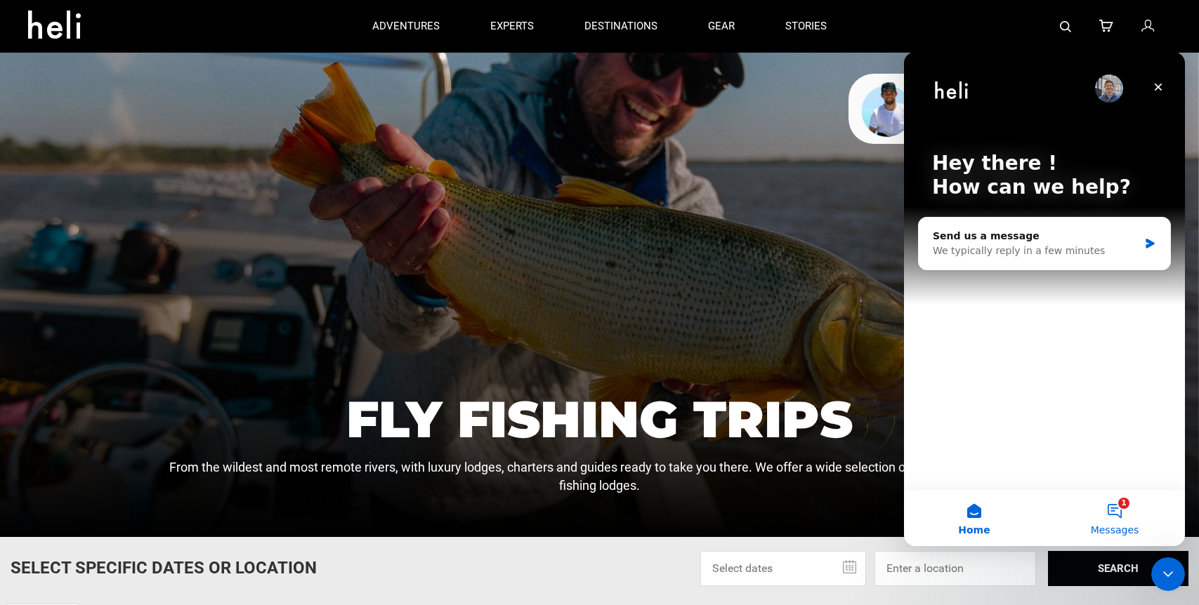
click at [1111, 510] on button "1 Messages" at bounding box center [1114, 518] width 140 height 56
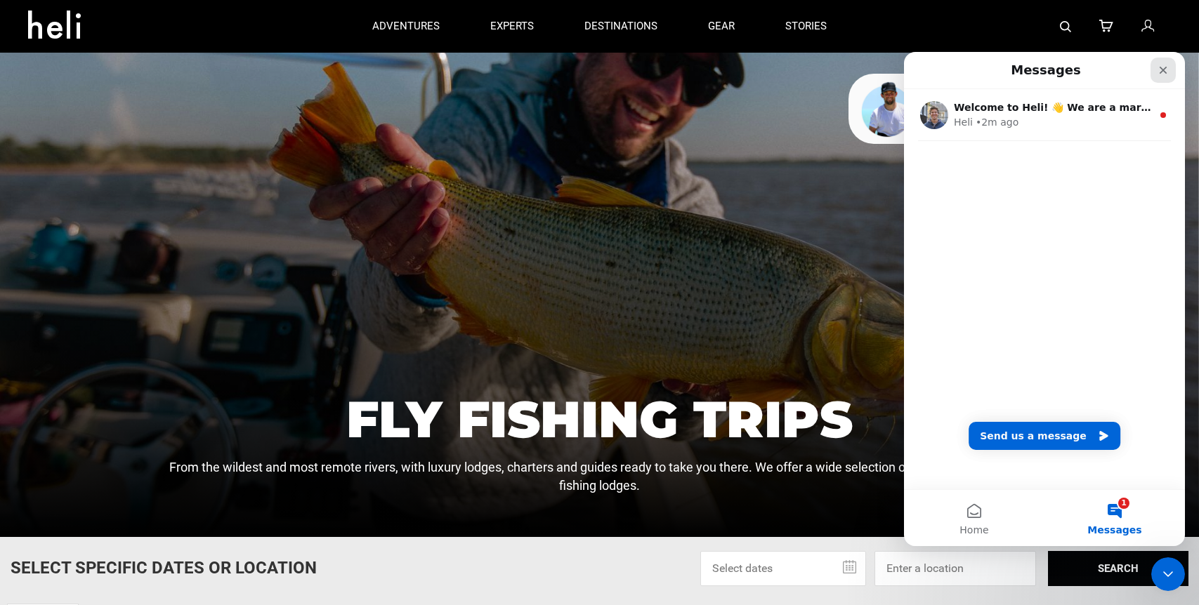
click at [1169, 71] on div "Close" at bounding box center [1162, 70] width 25 height 25
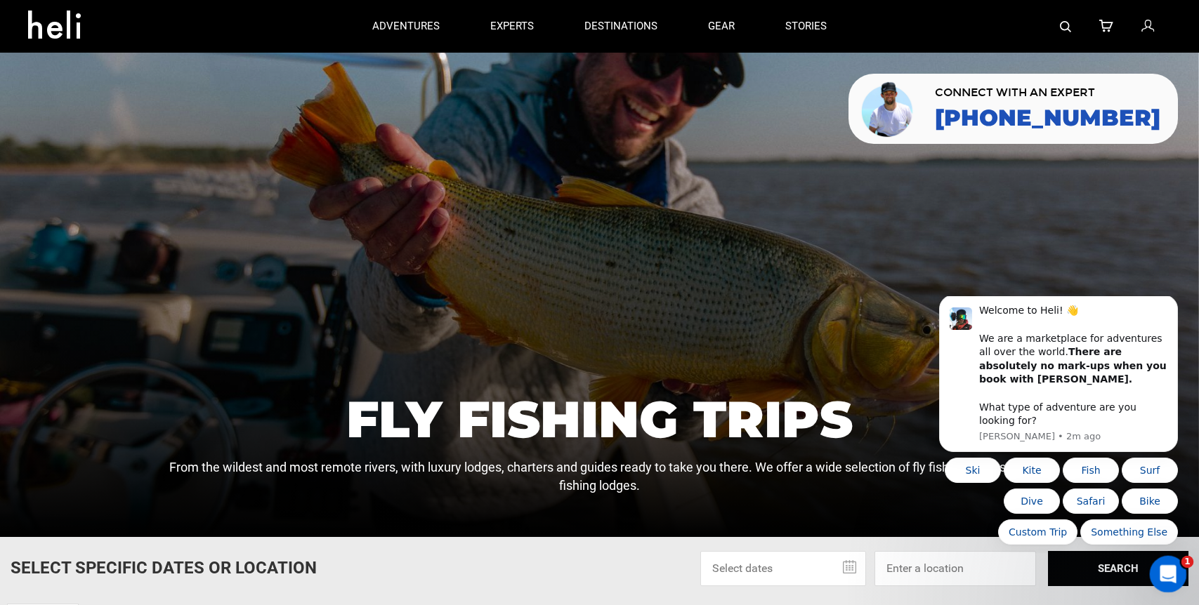
click at [1164, 582] on icon "Open Intercom Messenger" at bounding box center [1166, 572] width 23 height 23
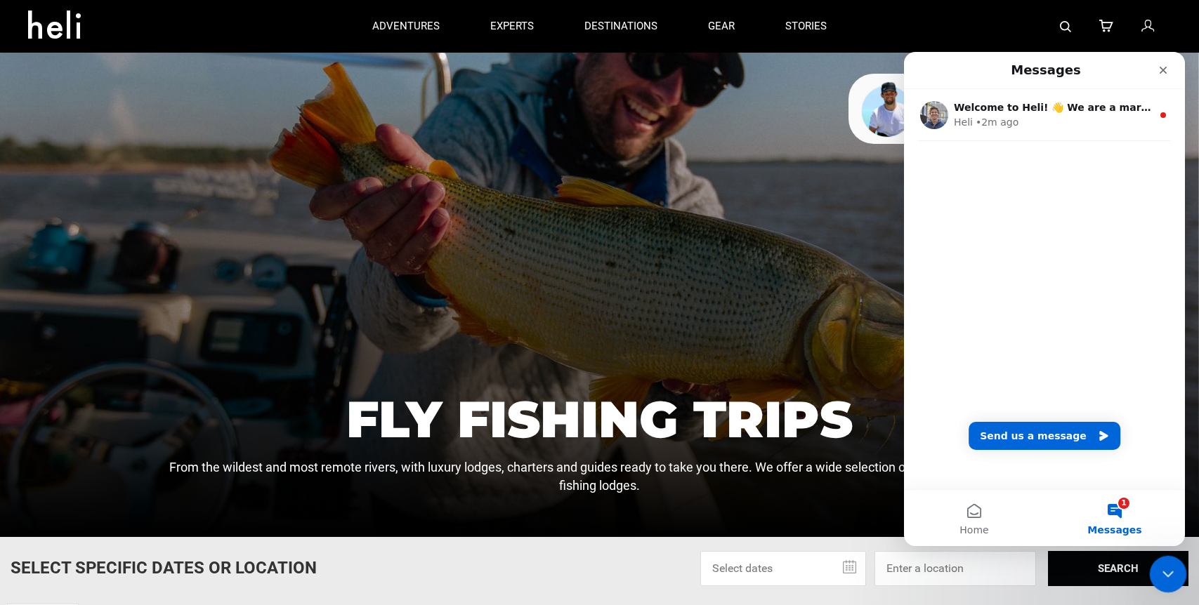
click at [1164, 575] on icon "Close Intercom Messenger" at bounding box center [1165, 572] width 17 height 17
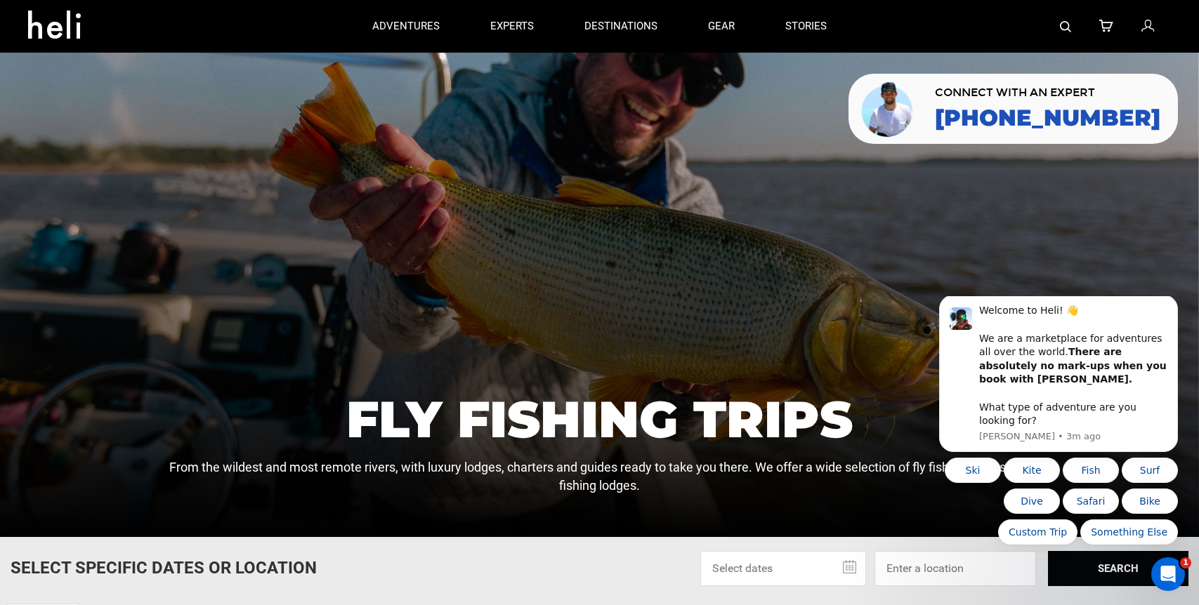
click at [974, 258] on div at bounding box center [599, 295] width 1199 height 485
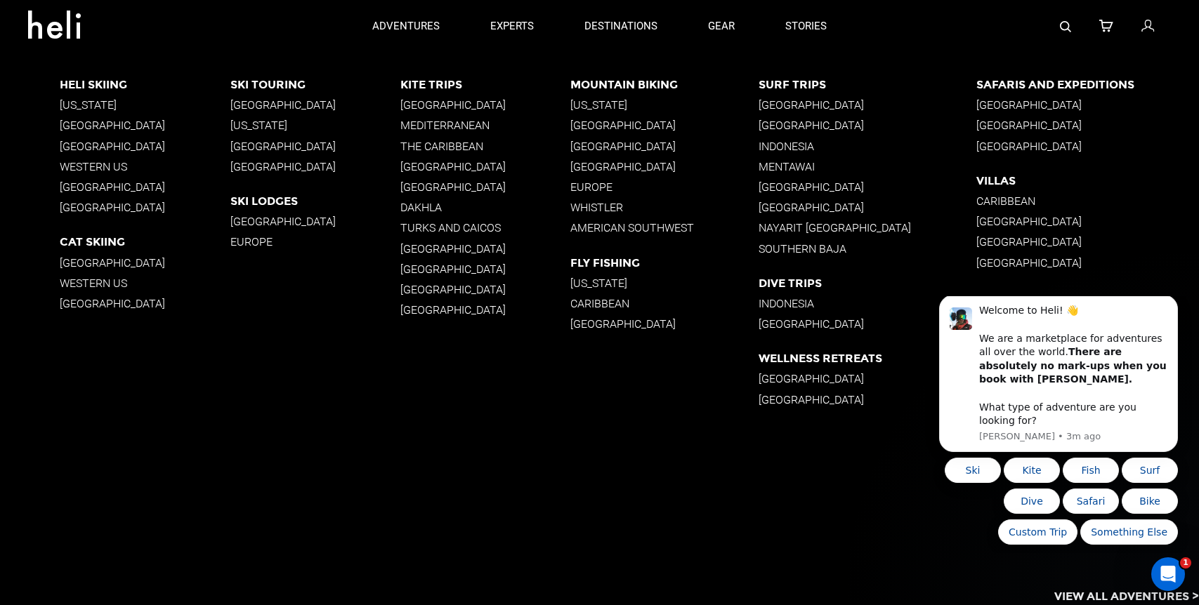
click at [788, 127] on p "[GEOGRAPHIC_DATA]" at bounding box center [867, 125] width 217 height 13
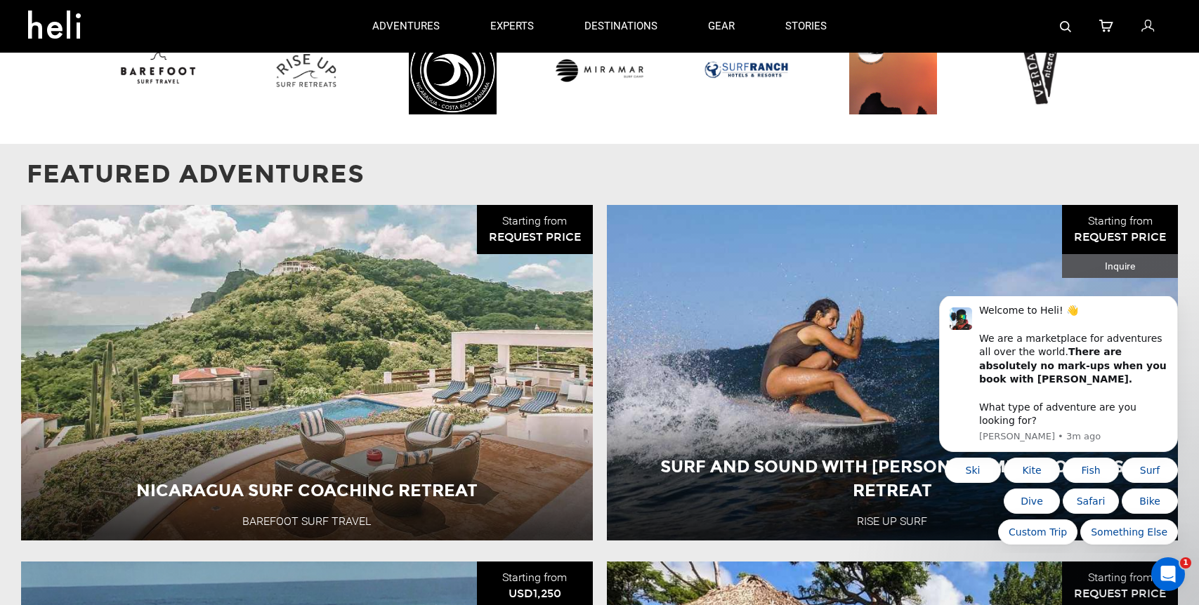
scroll to position [1281, 0]
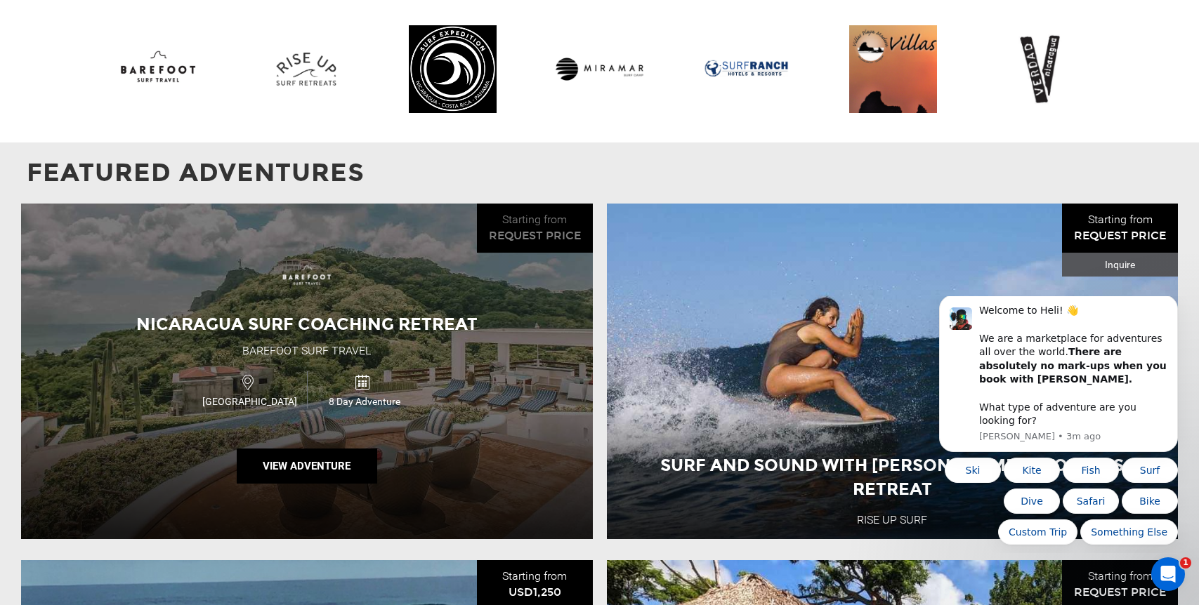
click at [389, 362] on div "Nicaragua Surf Coaching Retreat Barefoot Surf Travel [GEOGRAPHIC_DATA] 8 Day Ad…" at bounding box center [307, 372] width 572 height 336
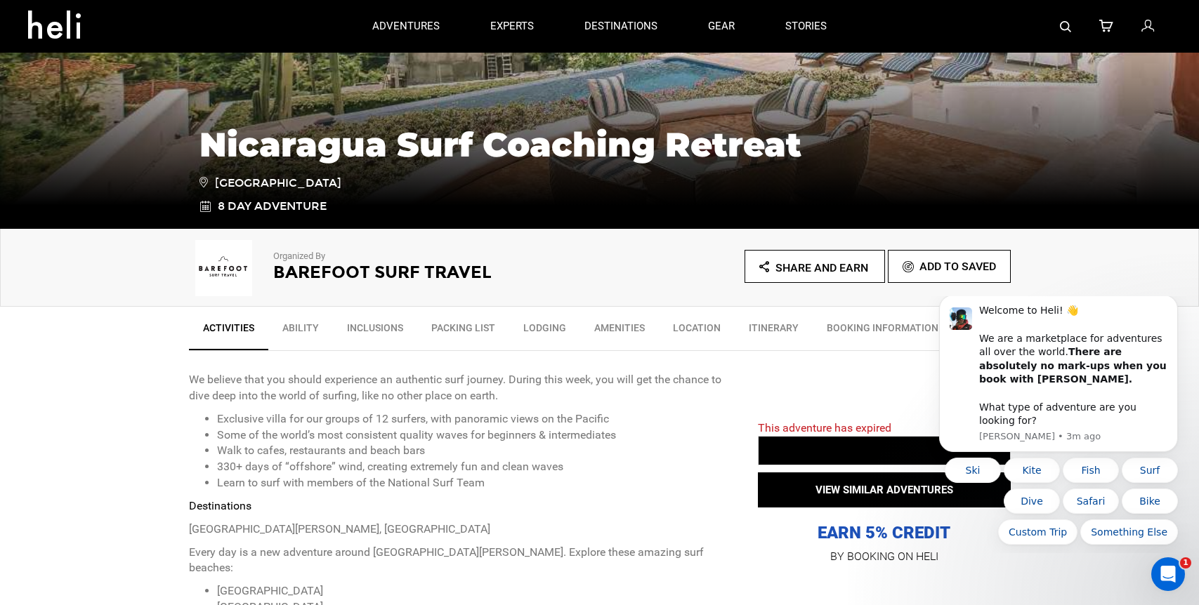
scroll to position [244, 0]
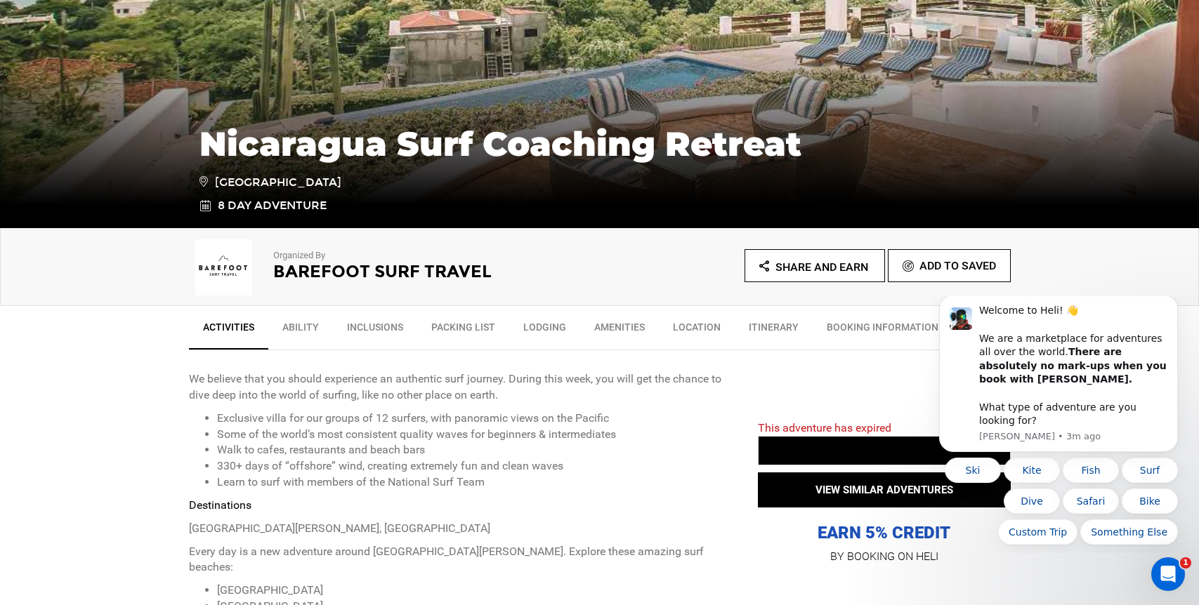
click at [544, 325] on link "Lodging" at bounding box center [544, 330] width 71 height 35
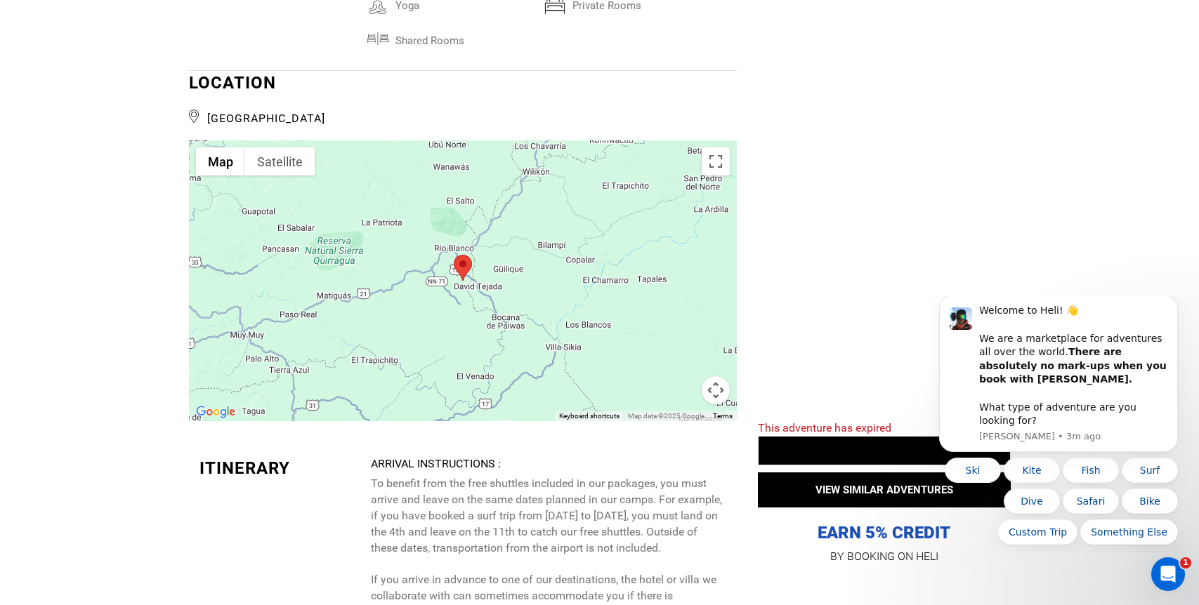
scroll to position [2491, 0]
click at [682, 258] on div at bounding box center [463, 278] width 548 height 281
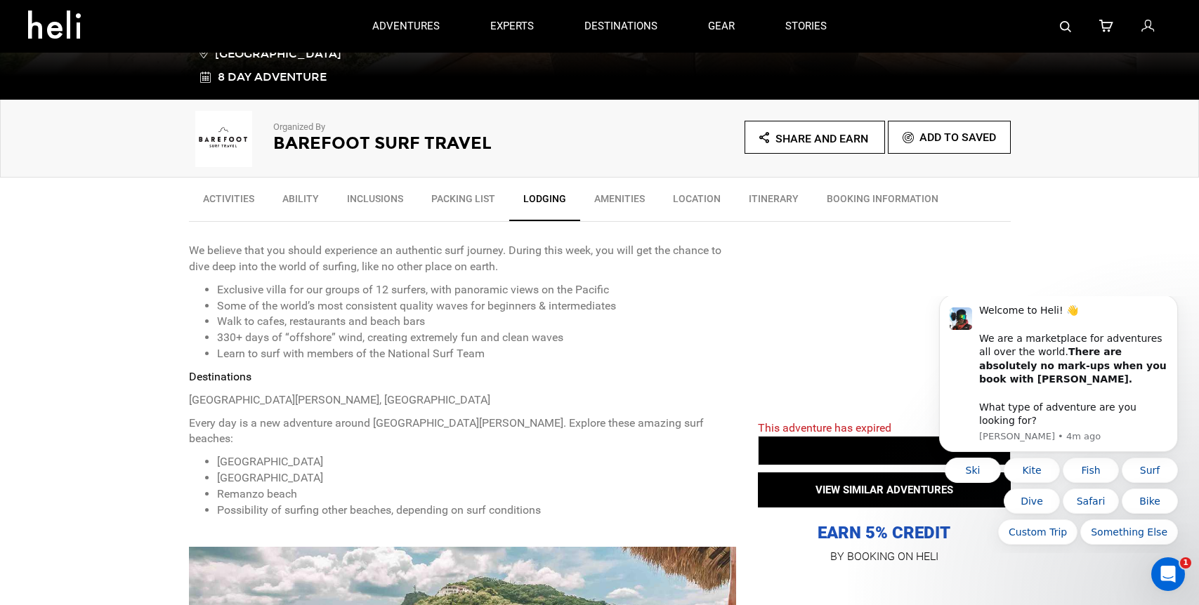
scroll to position [270, 0]
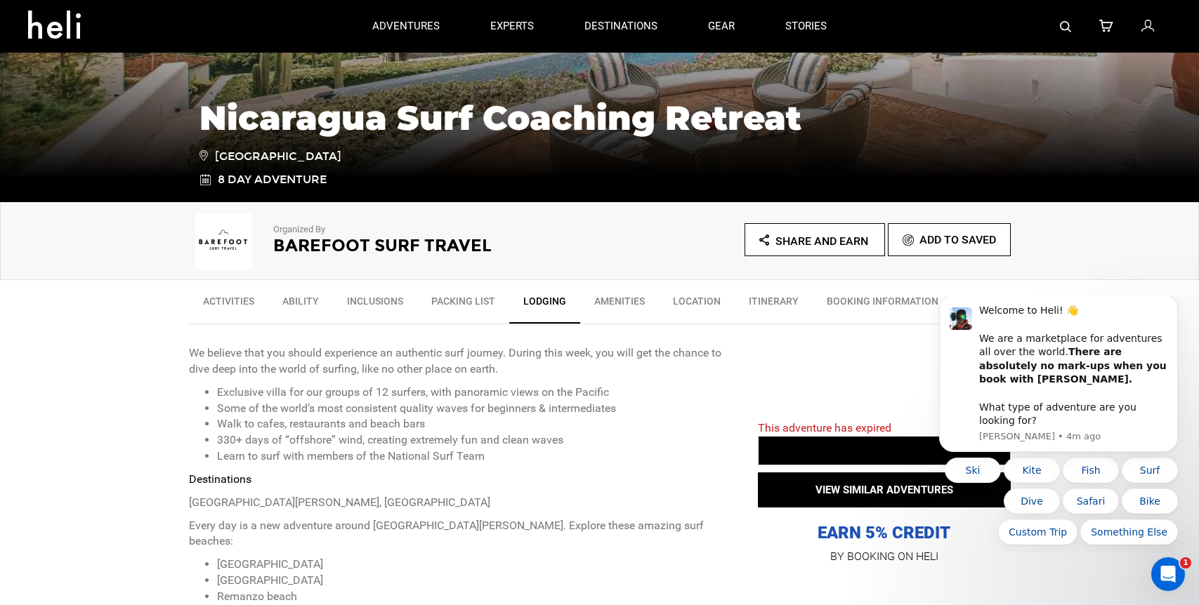
click at [67, 32] on icon at bounding box center [59, 20] width 63 height 22
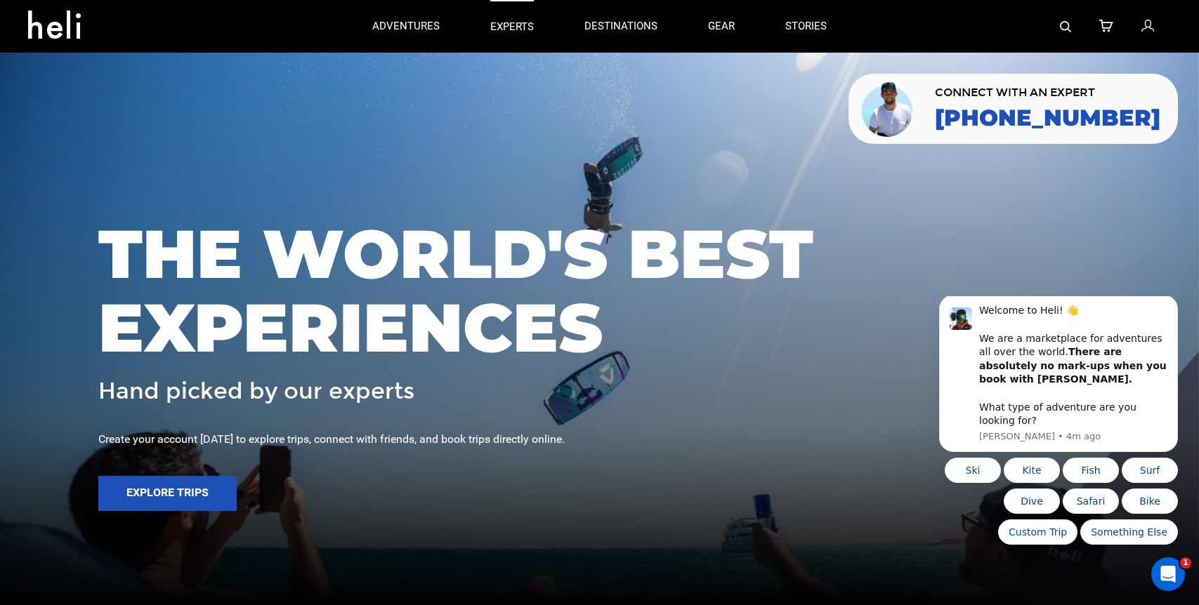
click at [508, 27] on p "experts" at bounding box center [512, 27] width 44 height 15
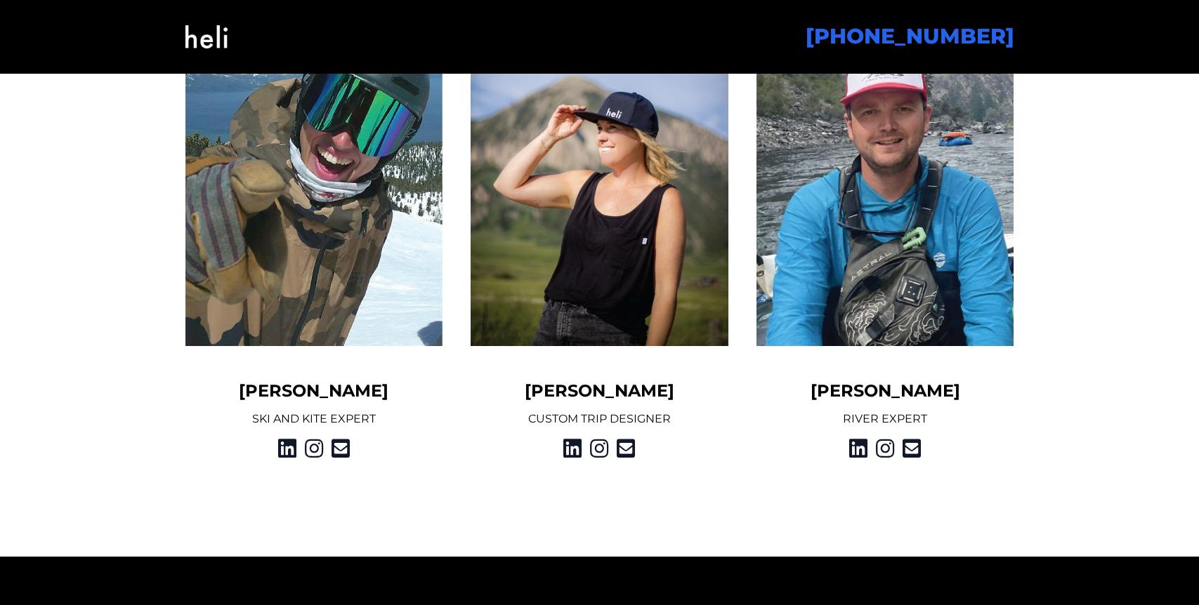
scroll to position [1858, 0]
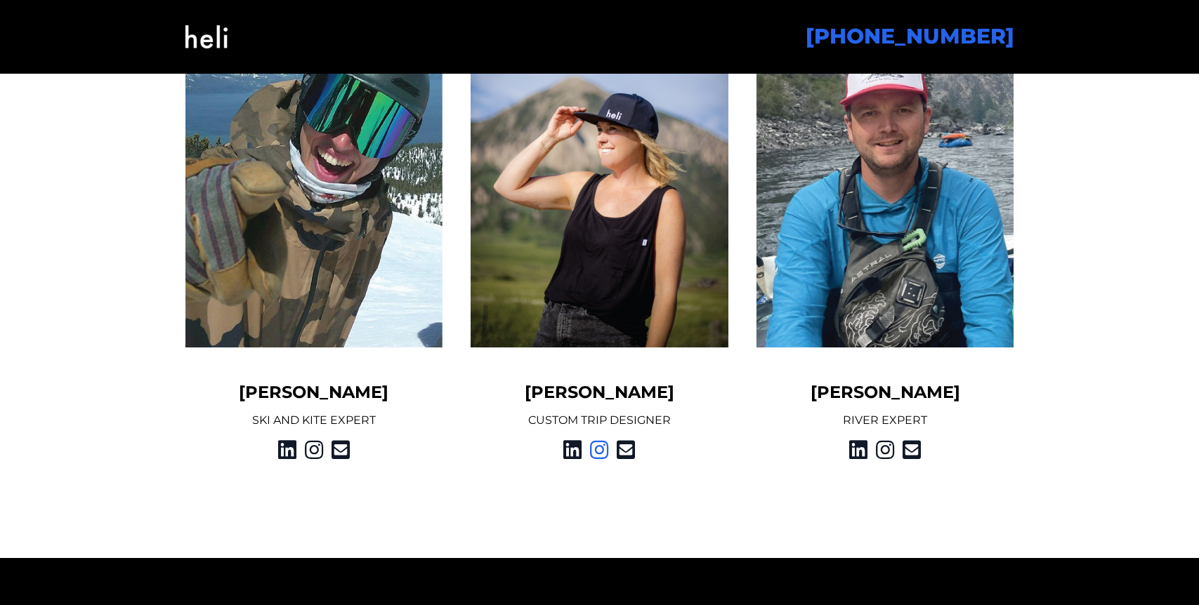
click at [601, 452] on icon at bounding box center [599, 450] width 18 height 25
